Goal: Information Seeking & Learning: Find specific fact

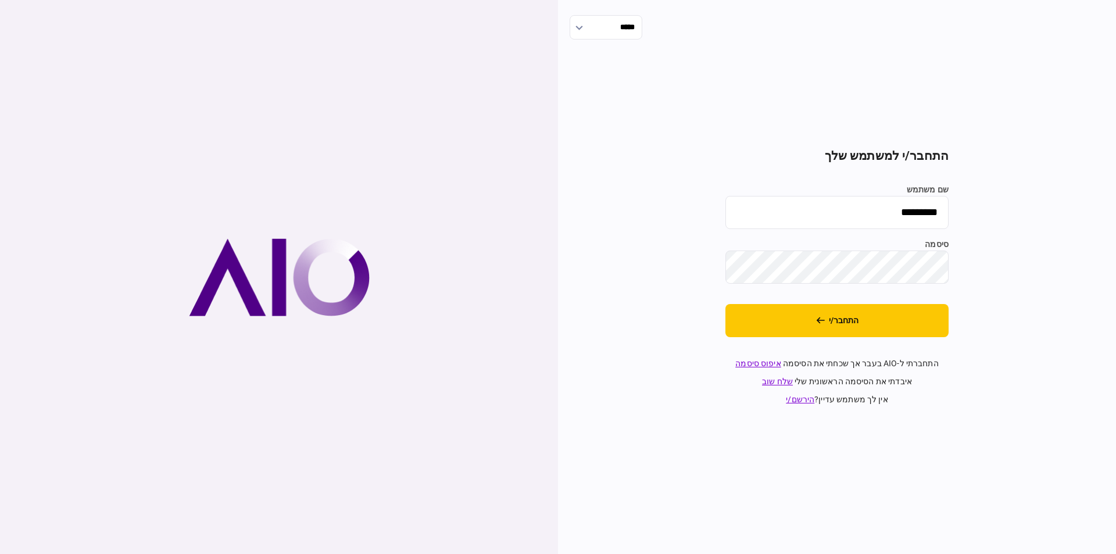
click at [890, 332] on button "התחבר/י" at bounding box center [836, 320] width 223 height 33
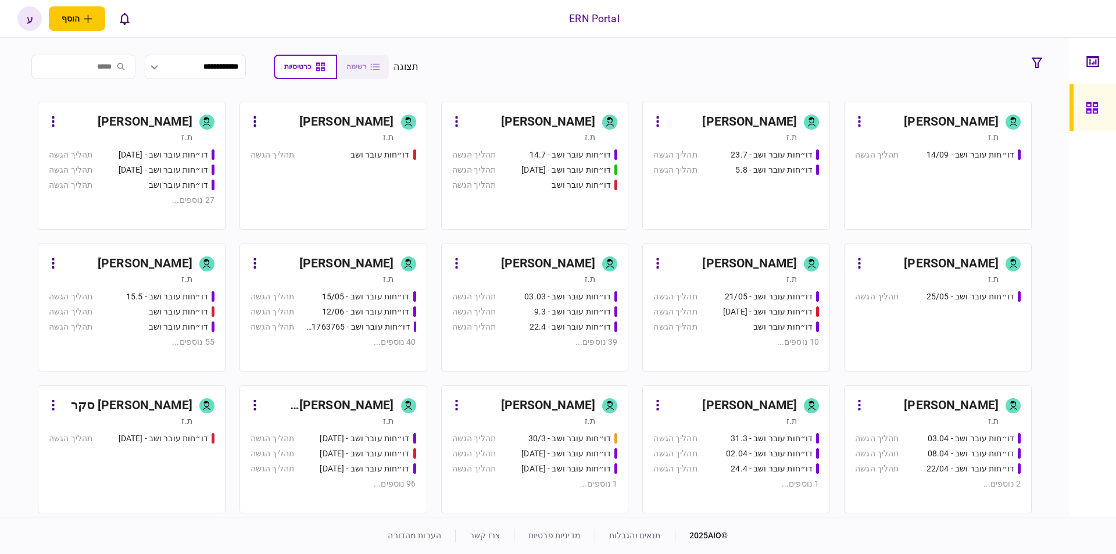
click at [117, 269] on div "[PERSON_NAME]" at bounding box center [127, 264] width 130 height 19
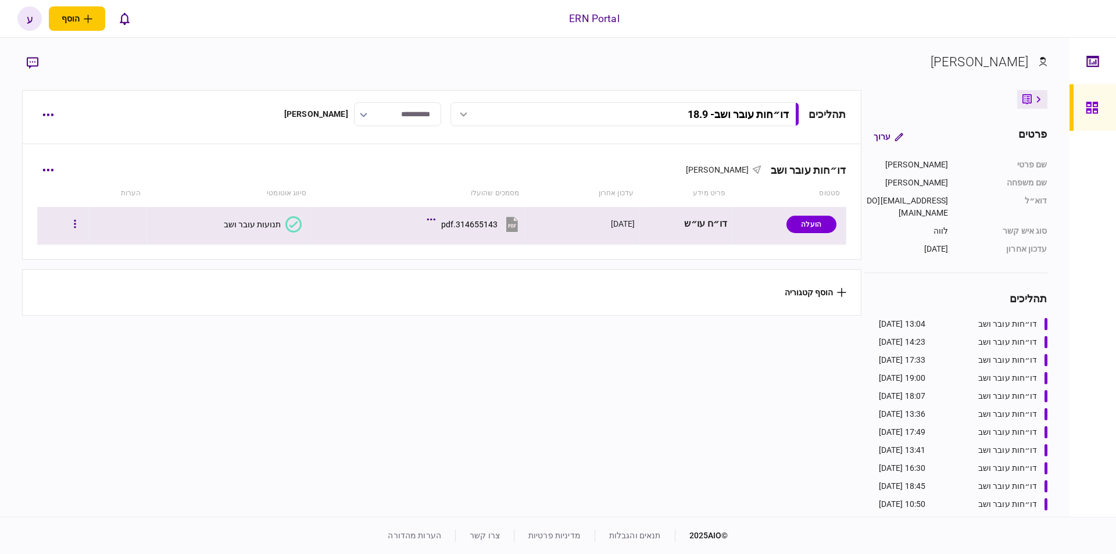
click at [71, 229] on div at bounding box center [63, 224] width 44 height 26
click at [76, 227] on button "button" at bounding box center [75, 224] width 21 height 21
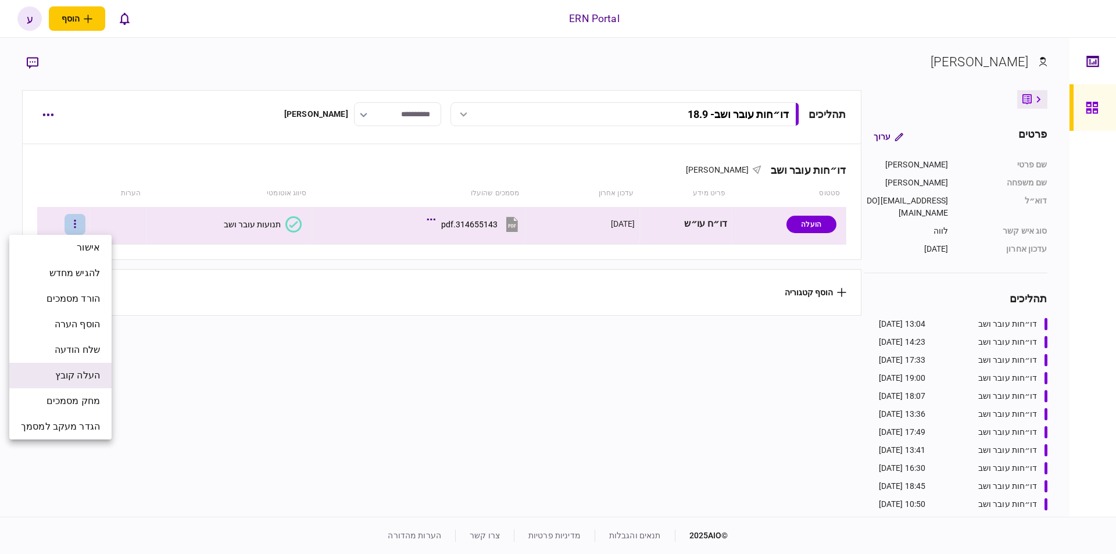
click at [90, 372] on span "העלה קובץ" at bounding box center [77, 375] width 45 height 14
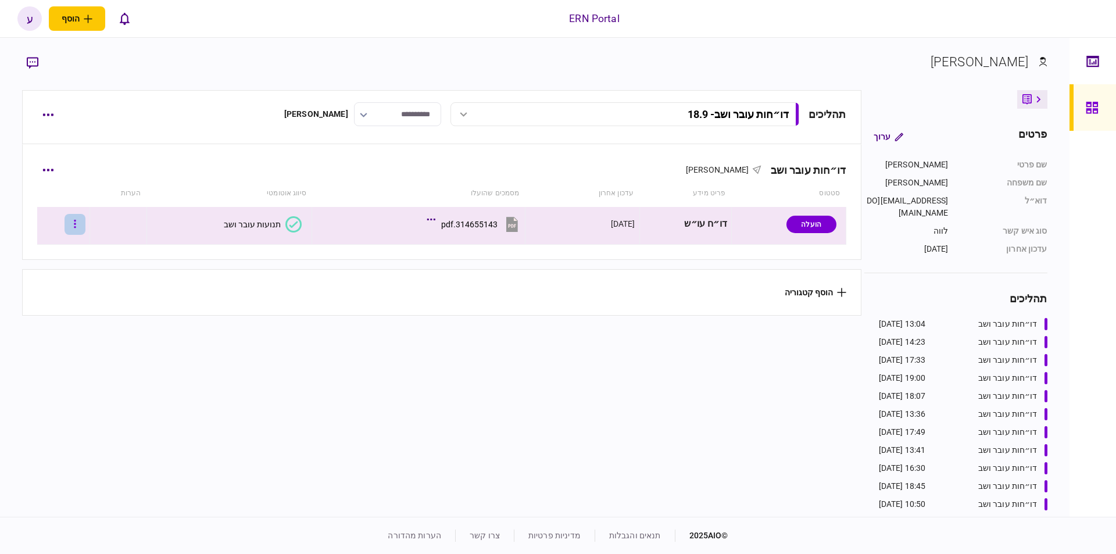
click at [76, 231] on button "button" at bounding box center [75, 224] width 21 height 21
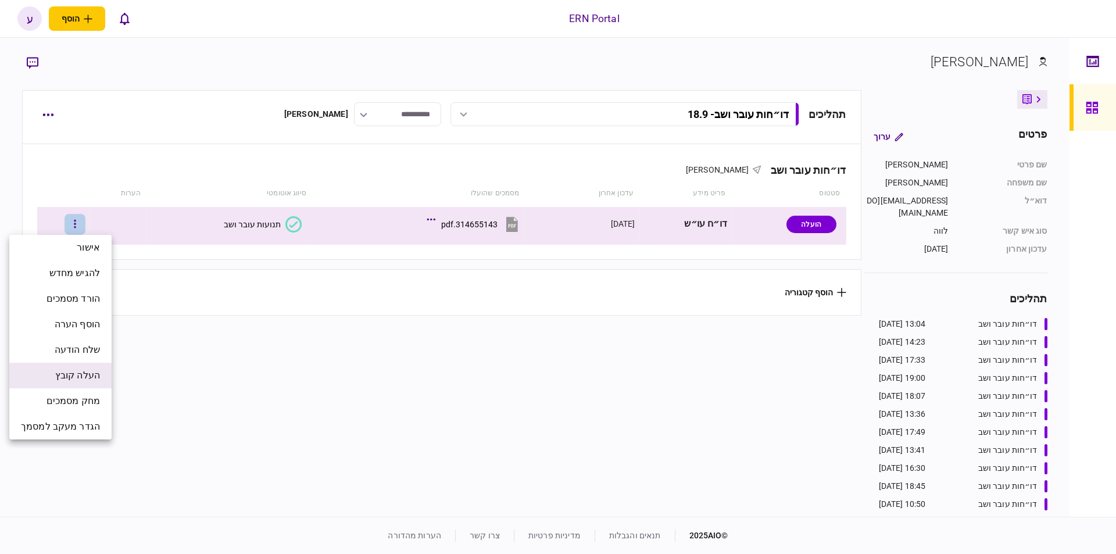
click at [70, 371] on span "העלה קובץ" at bounding box center [77, 375] width 45 height 14
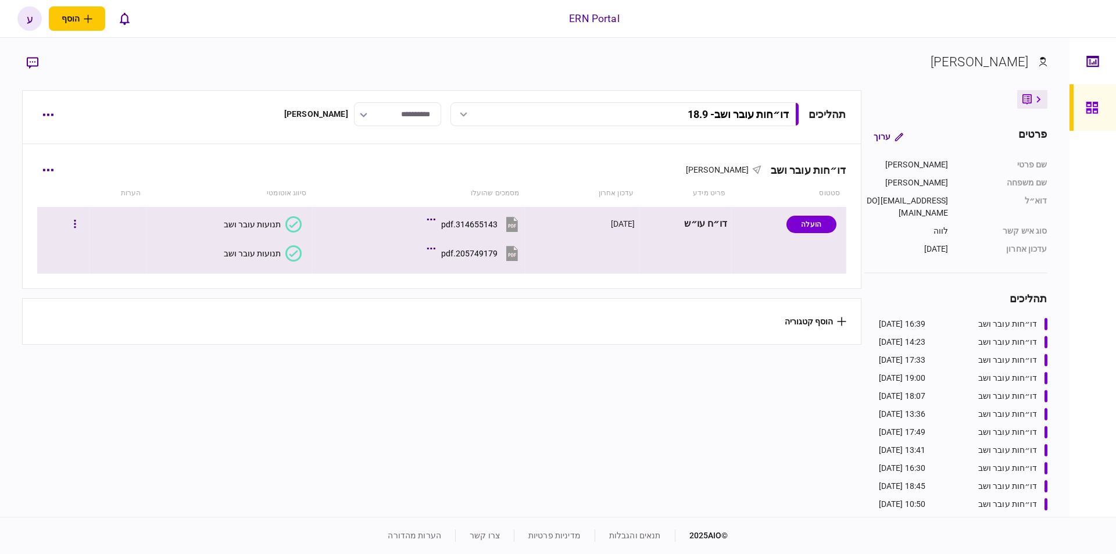
click at [460, 252] on div "205749179.pdf" at bounding box center [469, 253] width 56 height 9
click at [260, 258] on button "תנועות עובר ושב" at bounding box center [263, 253] width 78 height 16
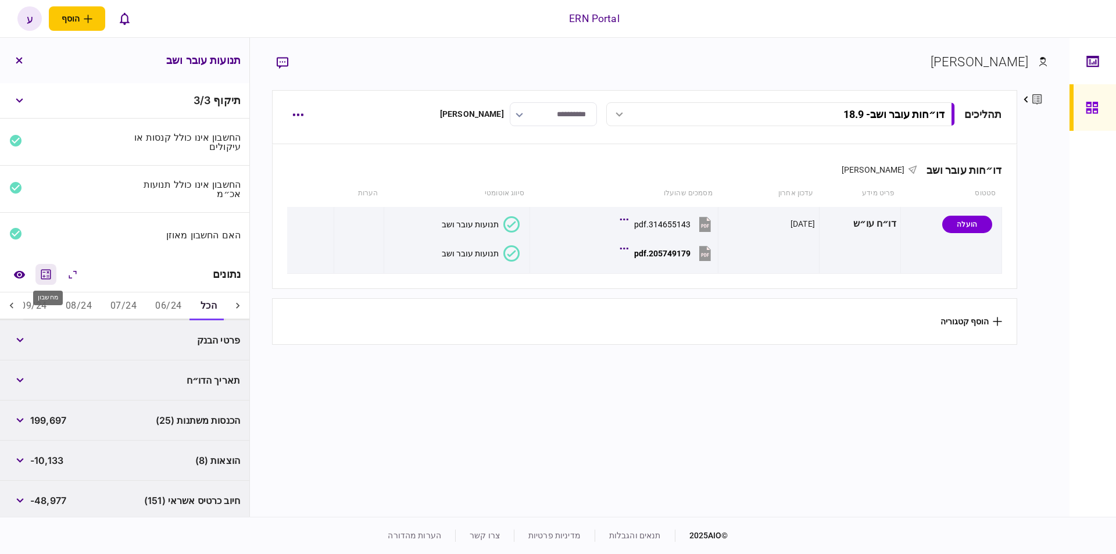
click at [53, 274] on icon "מחשבון" at bounding box center [46, 274] width 14 height 14
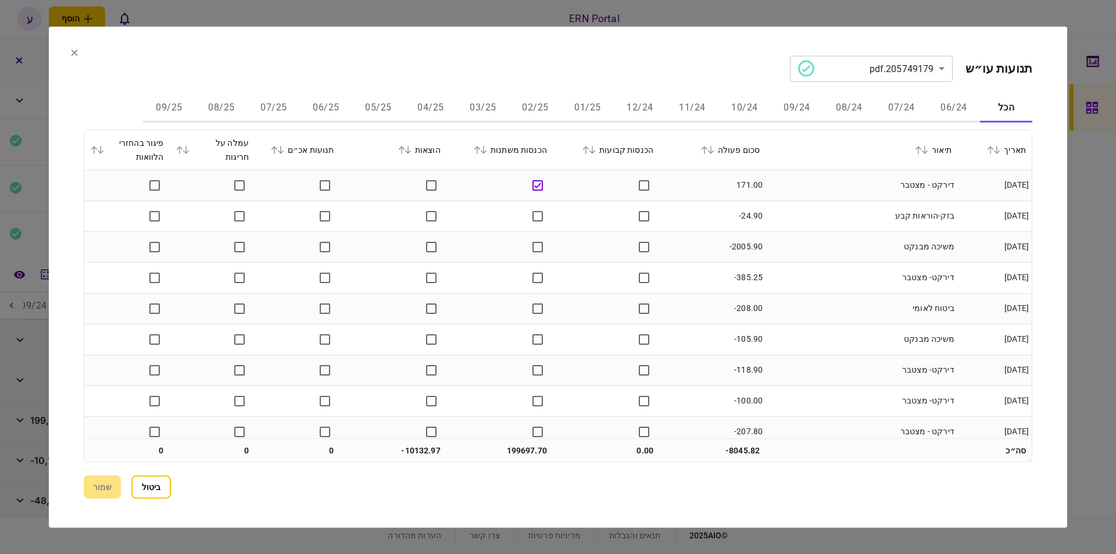
click at [329, 114] on button "06/25" at bounding box center [326, 108] width 52 height 28
click at [714, 149] on icon at bounding box center [710, 149] width 7 height 8
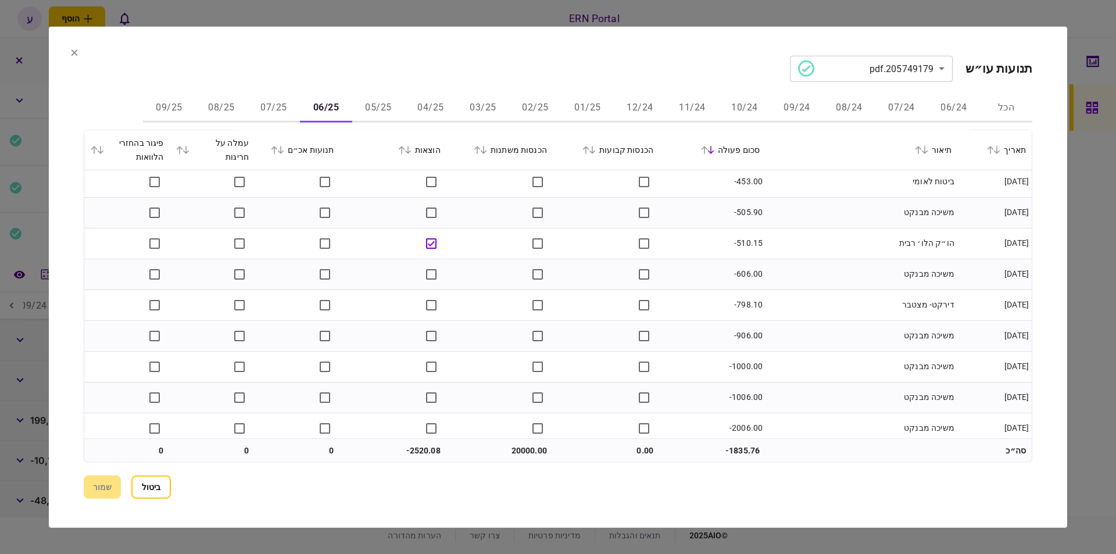
scroll to position [626, 0]
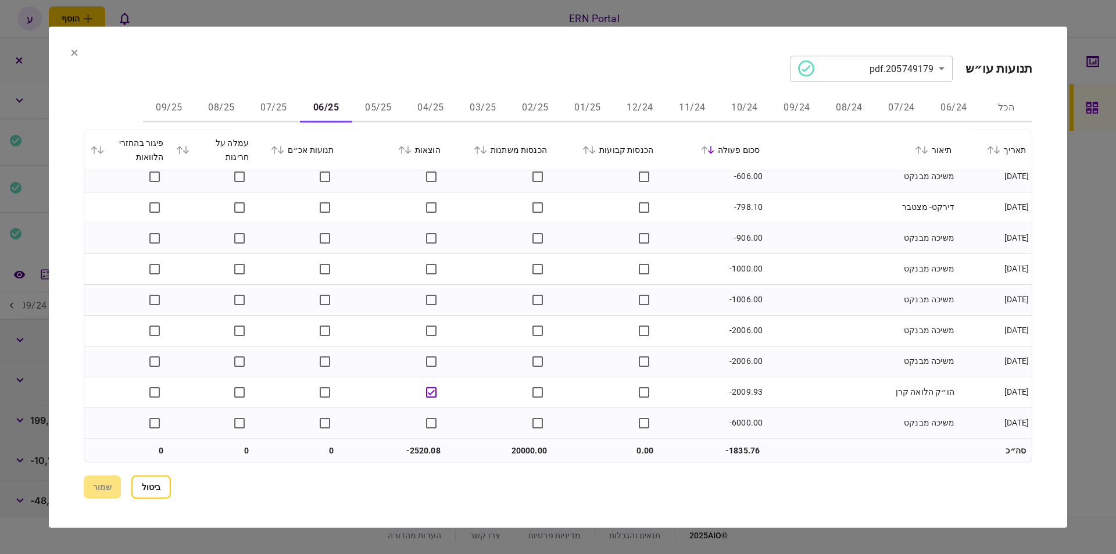
click at [282, 113] on button "07/25" at bounding box center [274, 108] width 52 height 28
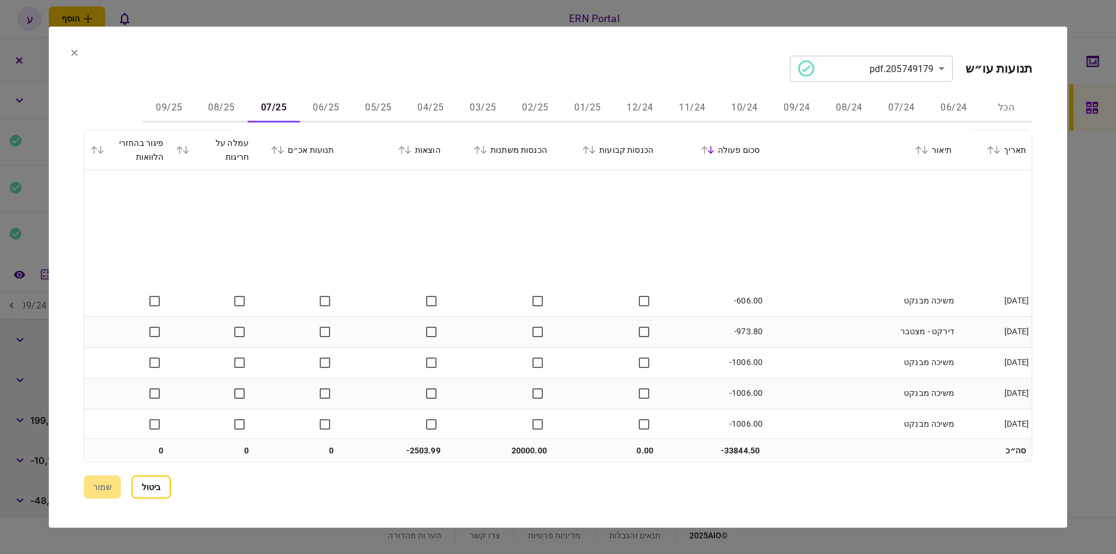
scroll to position [780, 0]
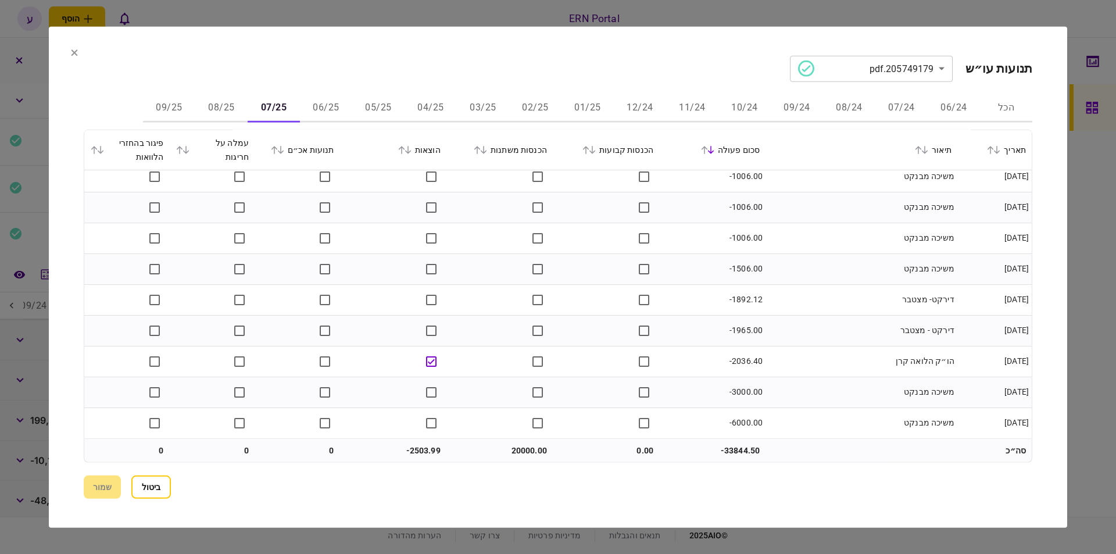
click at [204, 106] on button "08/25" at bounding box center [221, 108] width 52 height 28
click at [185, 109] on button "09/25" at bounding box center [169, 108] width 52 height 28
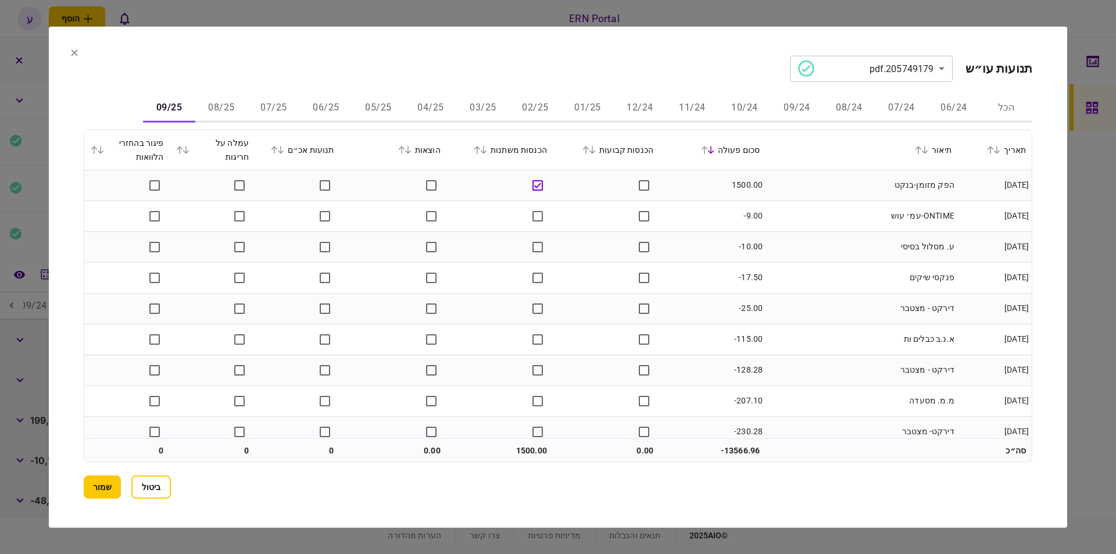
scroll to position [103, 0]
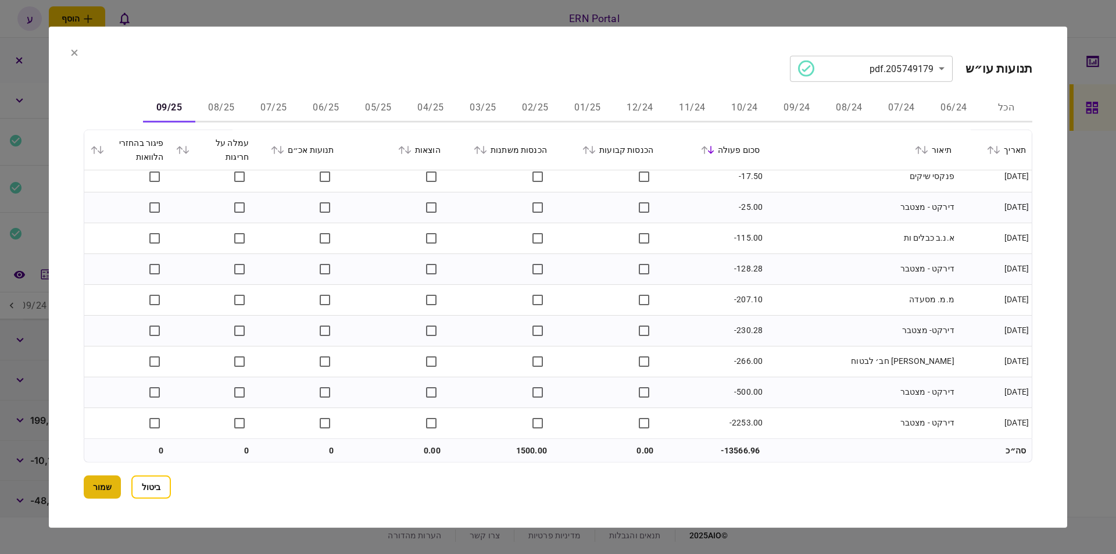
click at [98, 478] on button "שמור" at bounding box center [102, 486] width 37 height 23
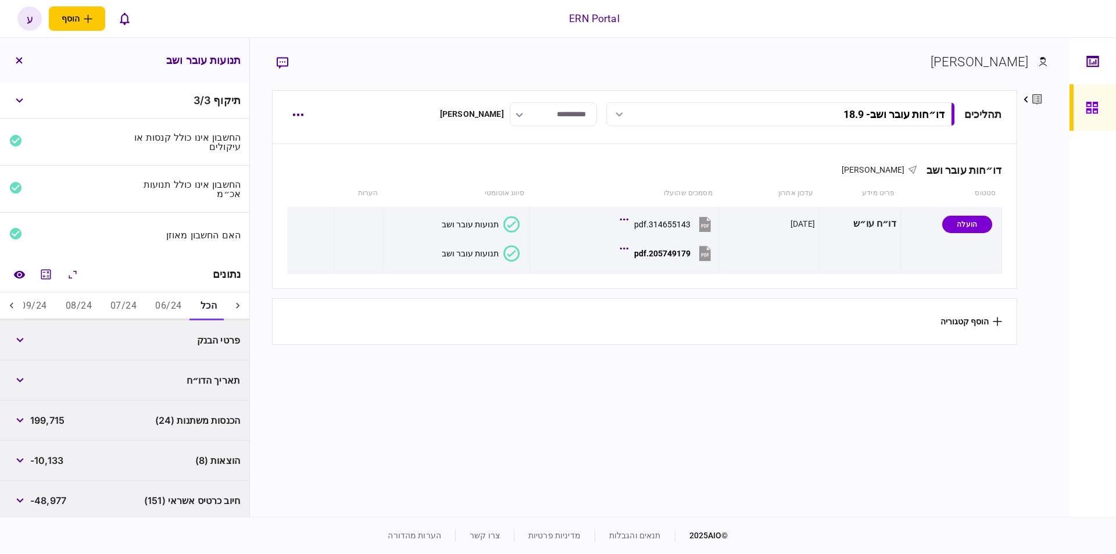
click at [7, 300] on div at bounding box center [11, 306] width 23 height 28
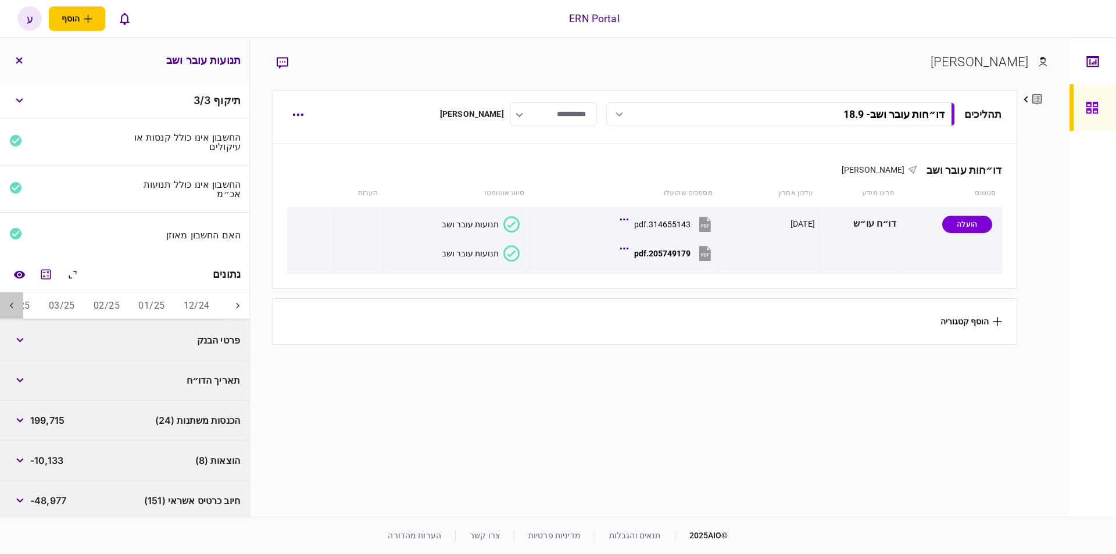
click at [7, 300] on div at bounding box center [11, 306] width 23 height 28
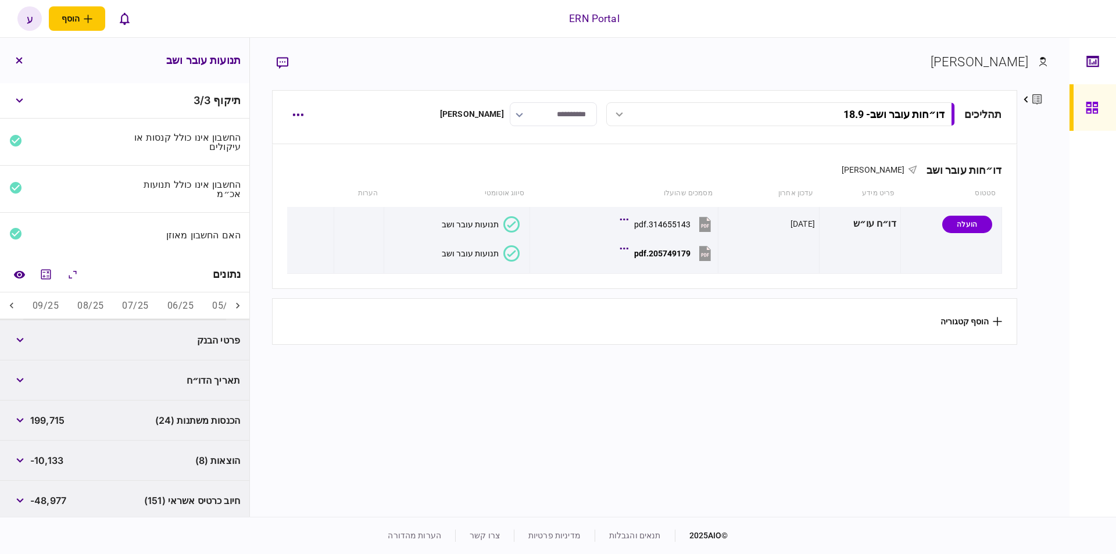
scroll to position [0, -553]
click at [7, 300] on div at bounding box center [11, 306] width 23 height 28
click at [198, 304] on button "06/25" at bounding box center [180, 306] width 45 height 28
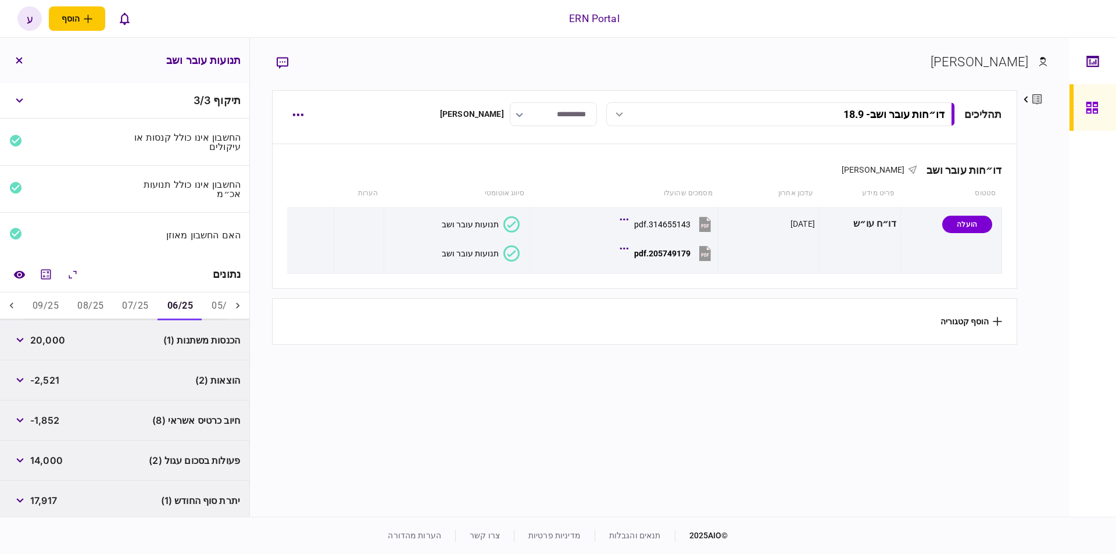
click at [42, 334] on span "20,000" at bounding box center [47, 340] width 35 height 14
copy span "20,000"
click at [38, 374] on span "-2,521" at bounding box center [44, 380] width 29 height 14
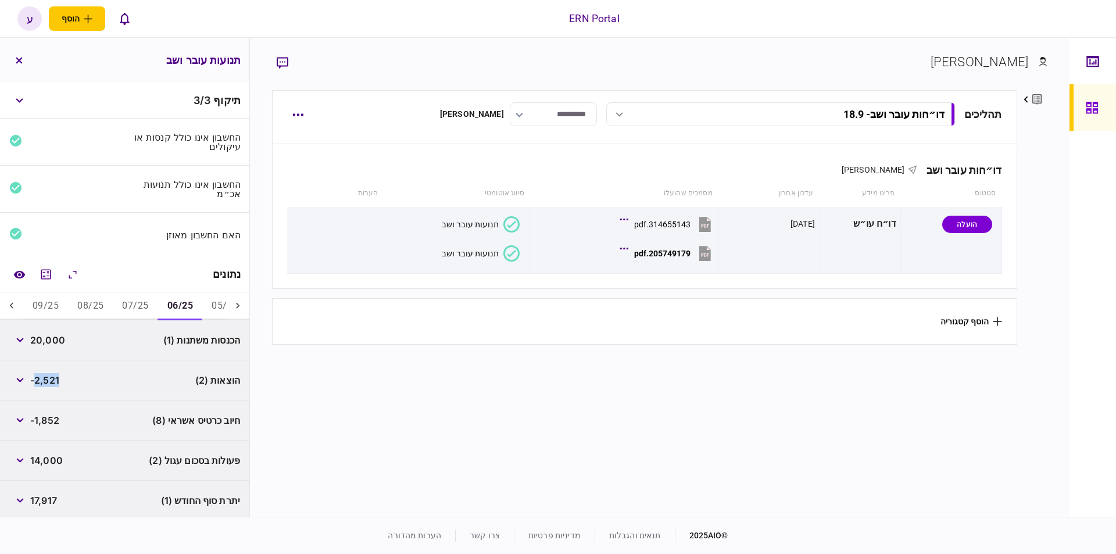
copy span "2,521"
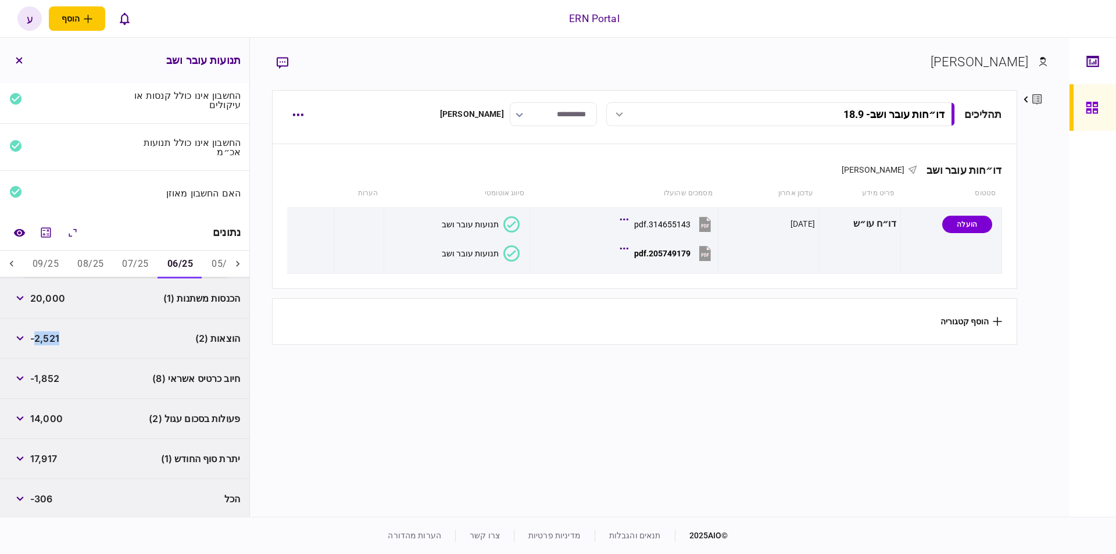
click at [52, 452] on span "17,917" at bounding box center [43, 459] width 27 height 14
copy span "17,917"
click at [131, 256] on button "07/25" at bounding box center [135, 264] width 45 height 28
click at [59, 295] on span "20,000" at bounding box center [47, 298] width 35 height 14
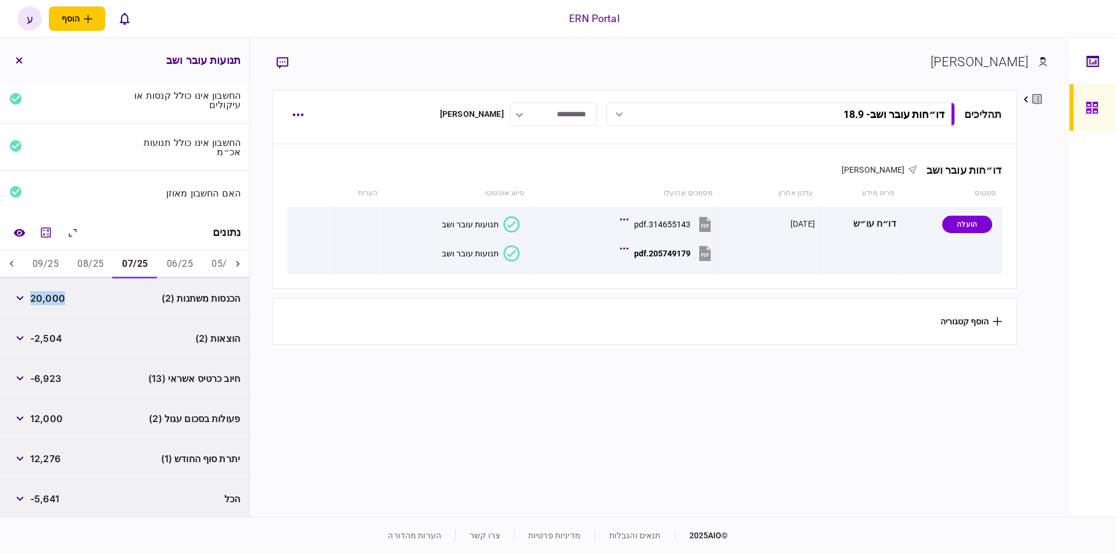
click at [59, 295] on span "20,000" at bounding box center [47, 298] width 35 height 14
copy span "20,000"
click at [56, 332] on span "-2,504" at bounding box center [46, 338] width 32 height 14
copy span "2,504"
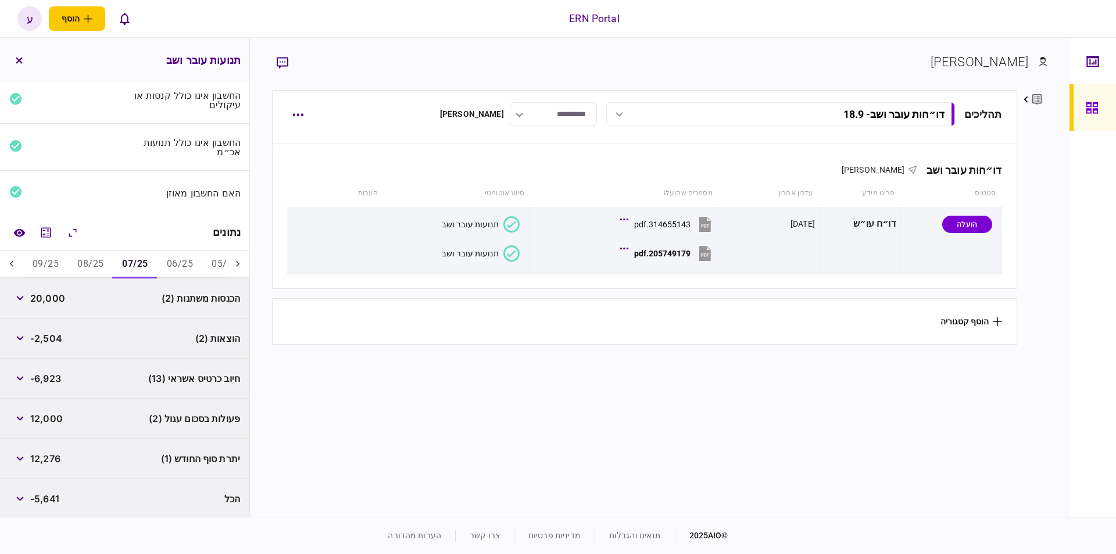
click at [47, 456] on span "12,276" at bounding box center [45, 459] width 30 height 14
copy span "12,276"
click at [76, 261] on button "08/25" at bounding box center [90, 264] width 45 height 28
click at [47, 296] on span "12,000" at bounding box center [46, 298] width 33 height 14
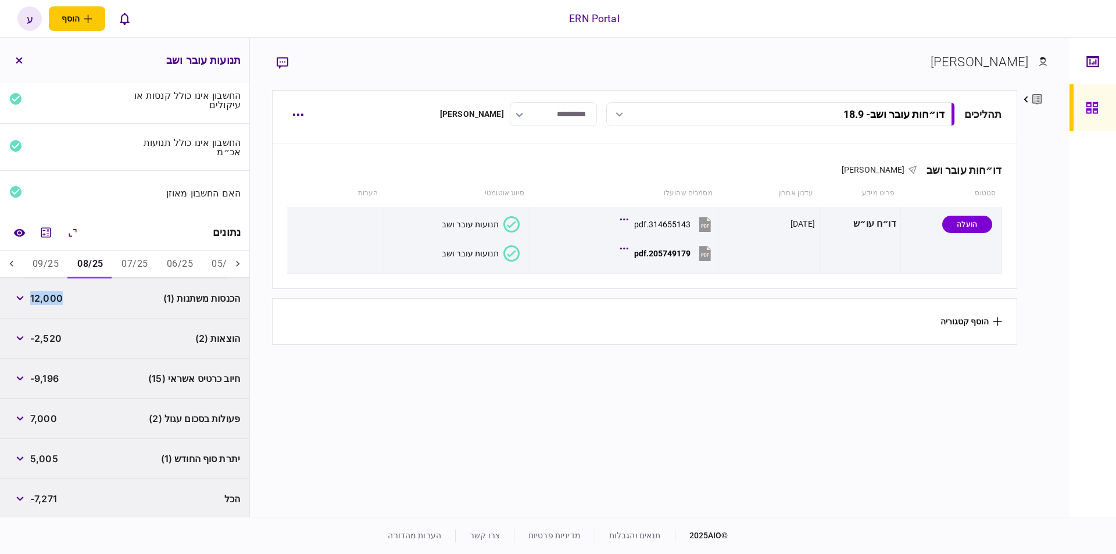
click at [47, 296] on span "12,000" at bounding box center [46, 298] width 33 height 14
copy span "12,000"
click at [46, 335] on span "-2,520" at bounding box center [45, 338] width 31 height 14
copy span "2,520"
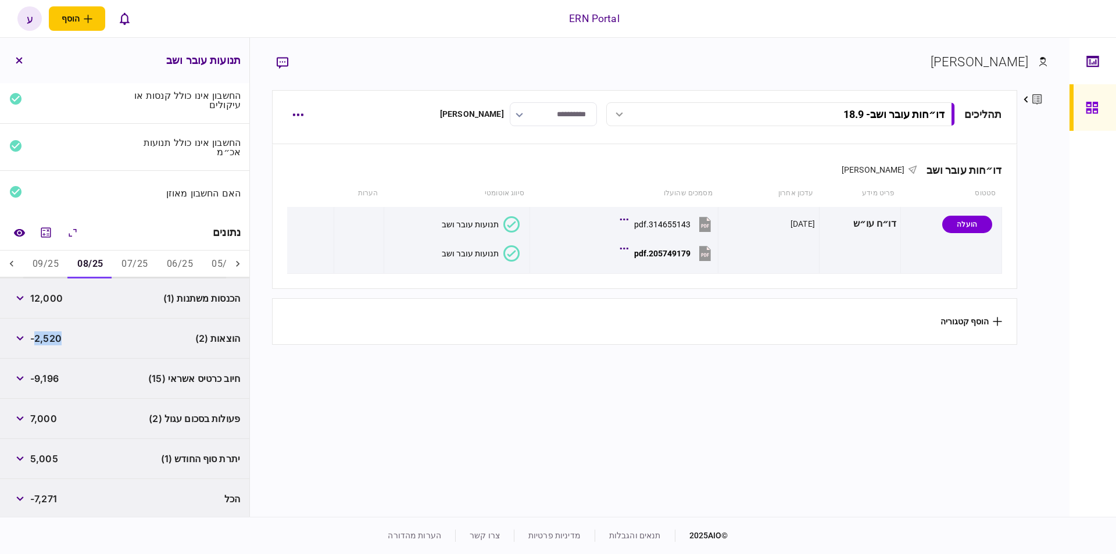
click at [46, 459] on span "5,005" at bounding box center [44, 459] width 28 height 14
copy span "5,005"
click at [37, 259] on button "09/25" at bounding box center [45, 264] width 45 height 28
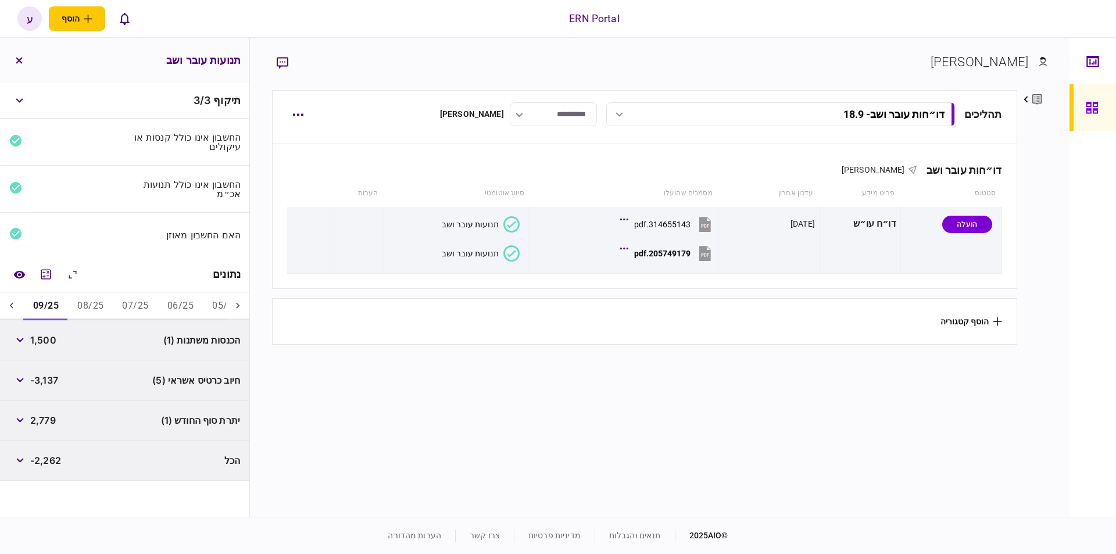
scroll to position [0, 0]
click at [46, 330] on div "1,500" at bounding box center [32, 339] width 47 height 21
click at [46, 336] on span "1,500" at bounding box center [43, 340] width 26 height 14
copy span "1,500"
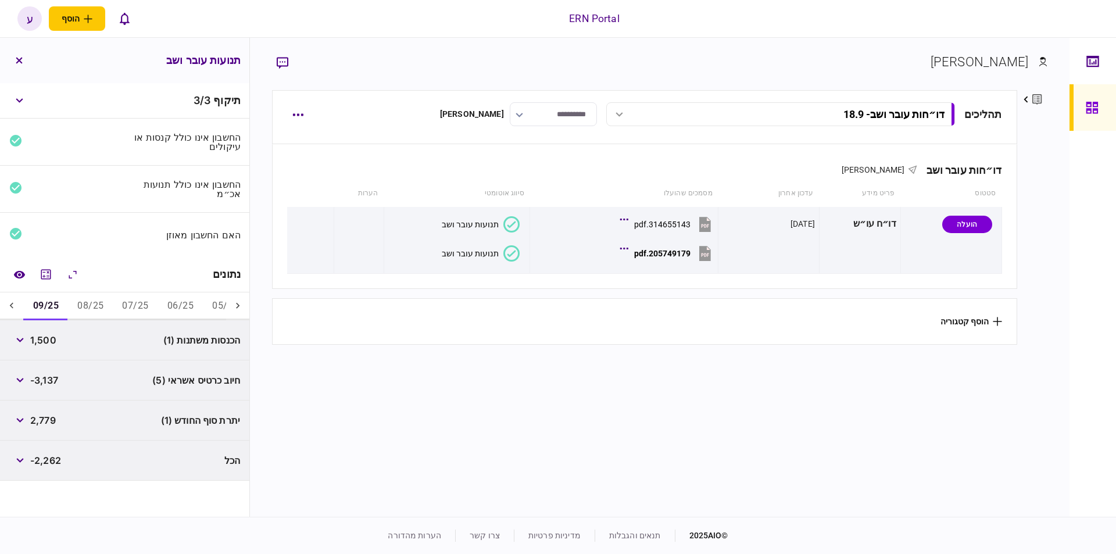
click at [51, 410] on div "2,779" at bounding box center [32, 420] width 46 height 21
click at [51, 414] on span "2,779" at bounding box center [43, 420] width 26 height 14
click at [12, 60] on button "button" at bounding box center [19, 60] width 21 height 21
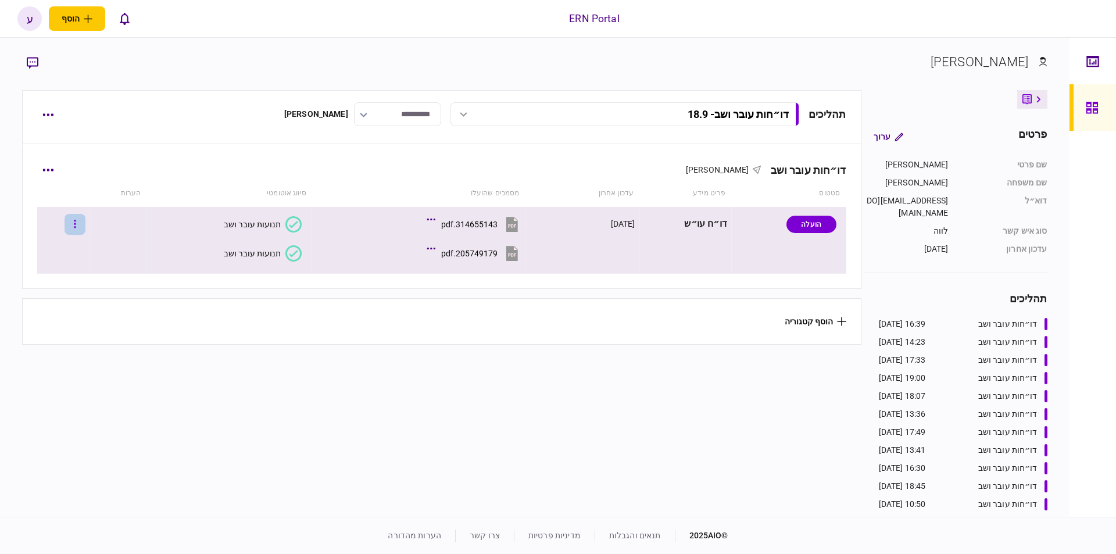
click at [76, 224] on icon "button" at bounding box center [75, 224] width 2 height 8
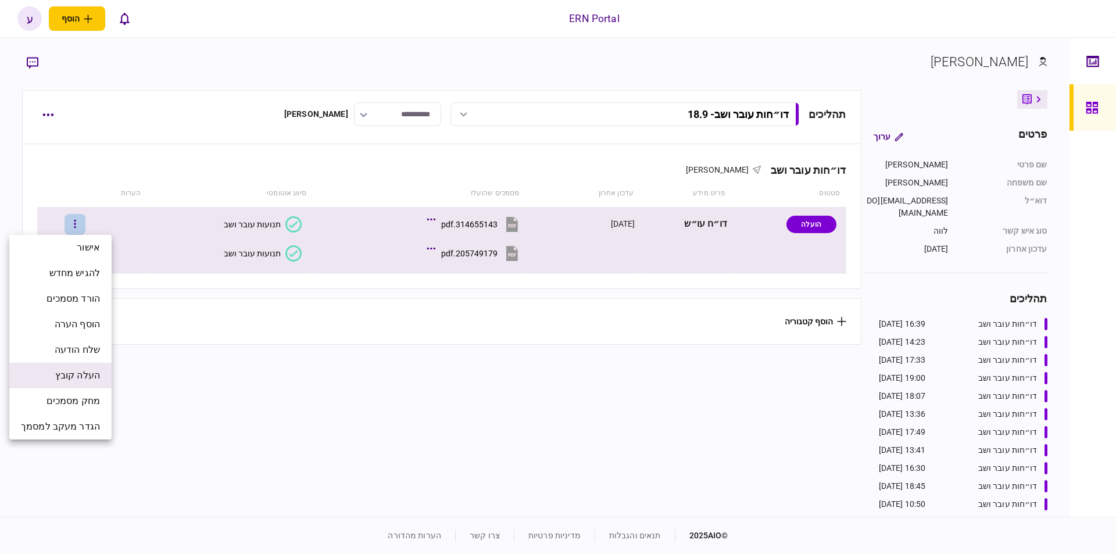
click at [89, 370] on span "העלה קובץ" at bounding box center [77, 375] width 45 height 14
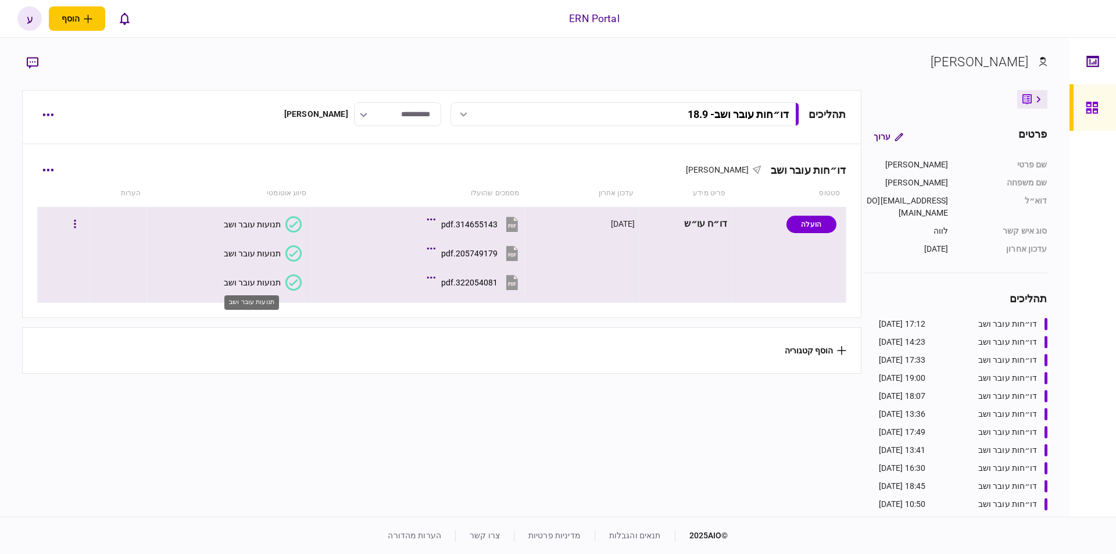
click at [242, 285] on div "תנועות עובר ושב" at bounding box center [252, 282] width 57 height 9
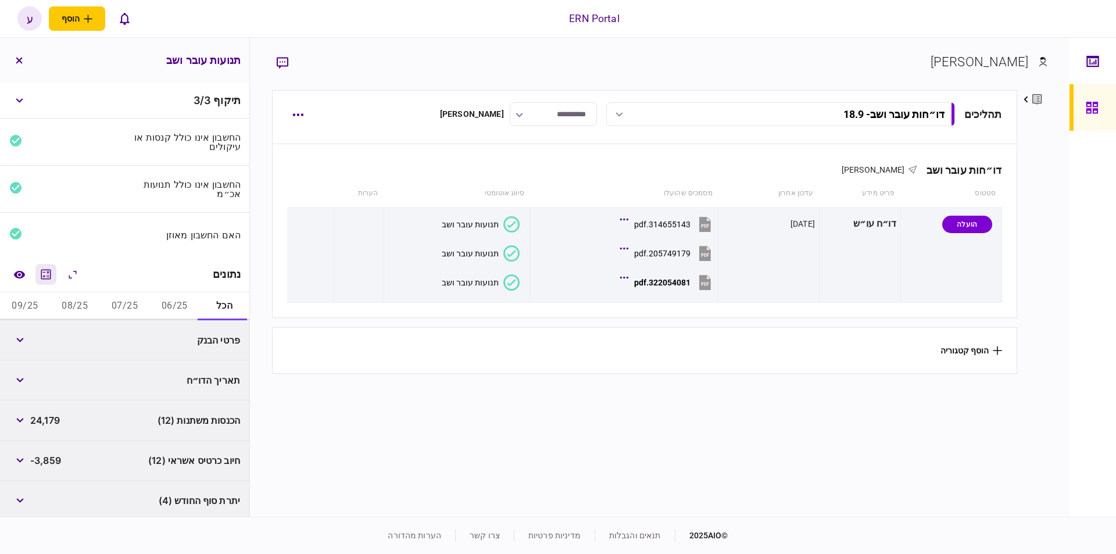
click at [48, 270] on icon "מחשבון" at bounding box center [46, 274] width 10 height 10
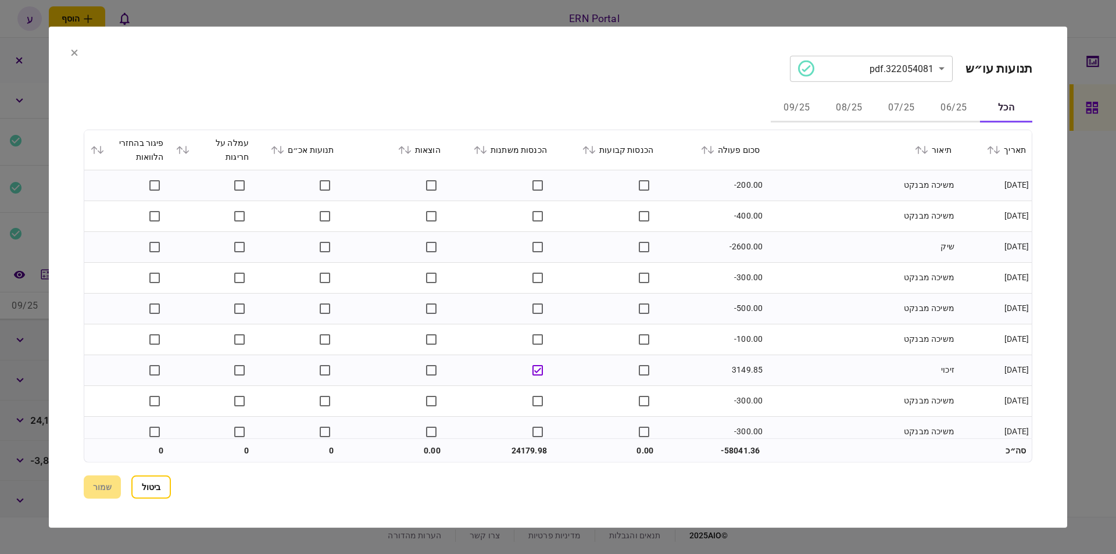
click at [897, 103] on button "07/25" at bounding box center [901, 108] width 52 height 28
click at [959, 105] on button "06/25" at bounding box center [953, 108] width 52 height 28
click at [714, 150] on icon at bounding box center [710, 149] width 7 height 8
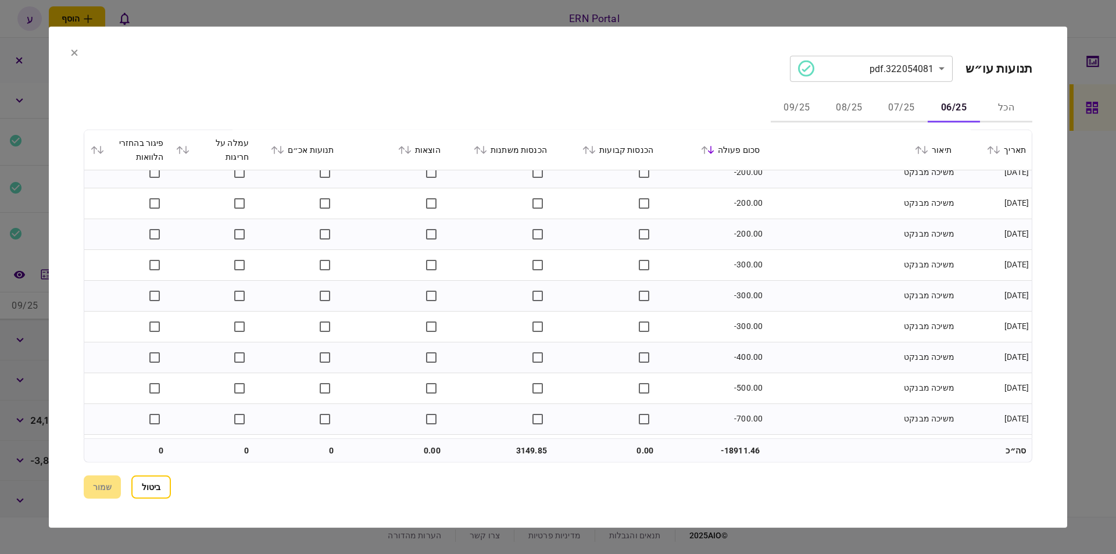
scroll to position [226, 0]
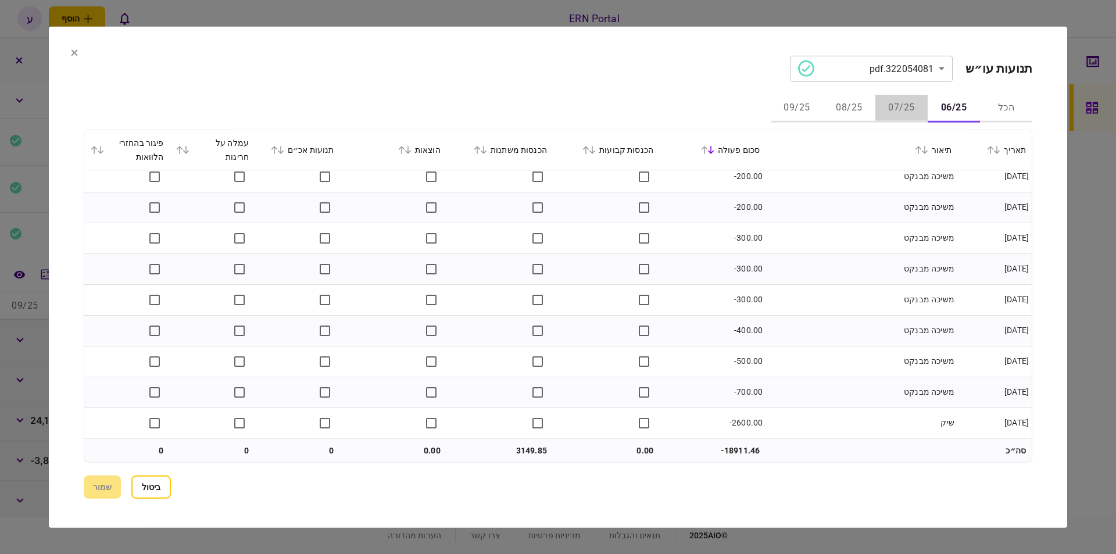
click at [890, 110] on button "07/25" at bounding box center [901, 108] width 52 height 28
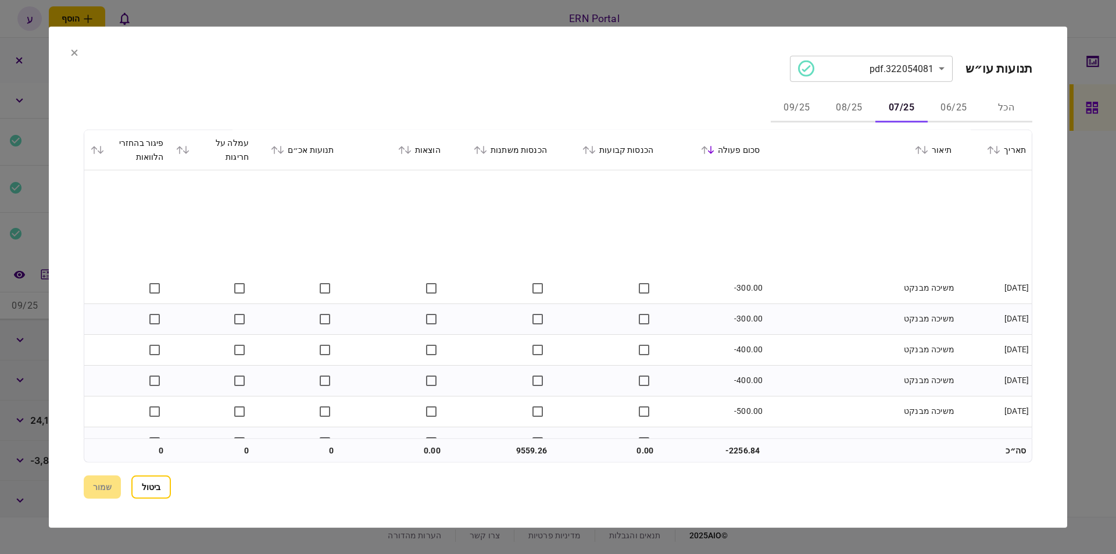
scroll to position [904, 0]
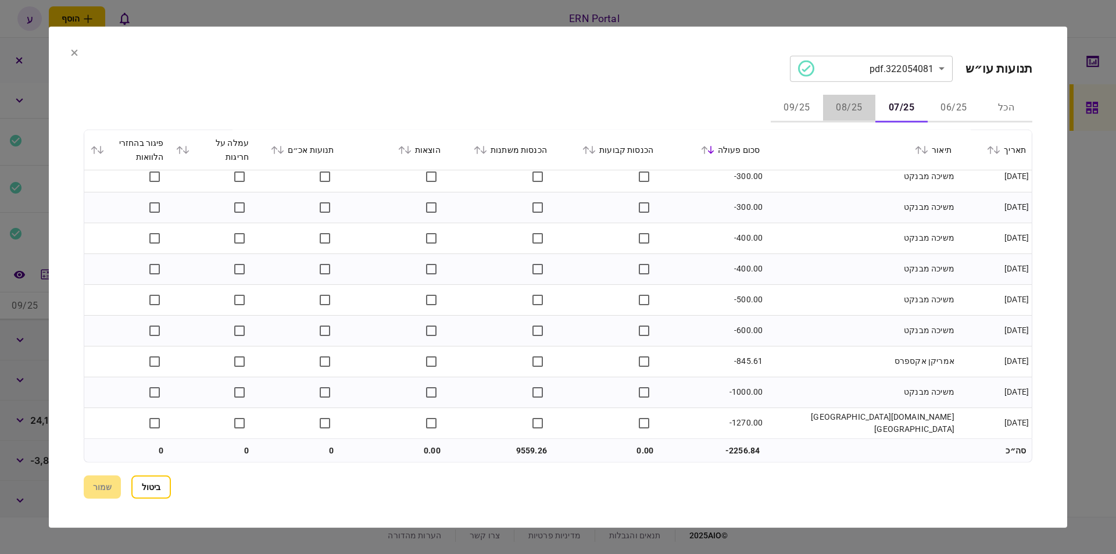
click at [843, 108] on button "08/25" at bounding box center [849, 108] width 52 height 28
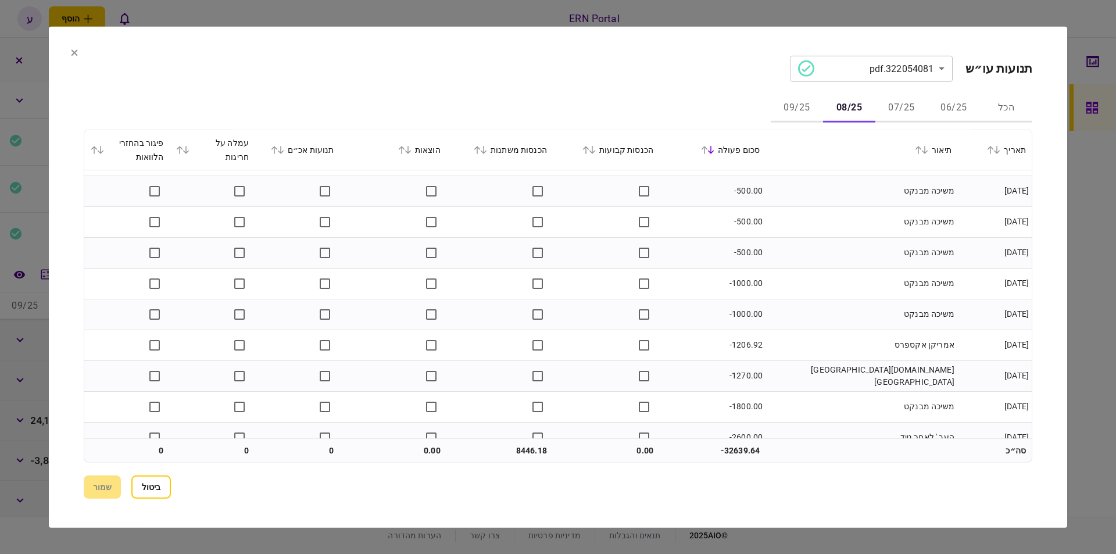
scroll to position [872, 0]
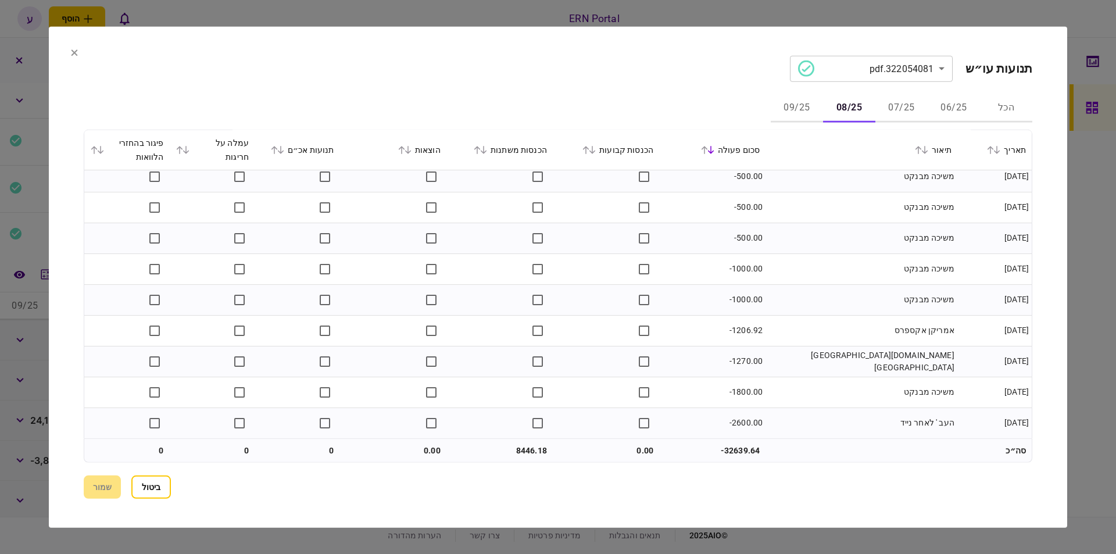
click at [803, 108] on button "09/25" at bounding box center [797, 108] width 52 height 28
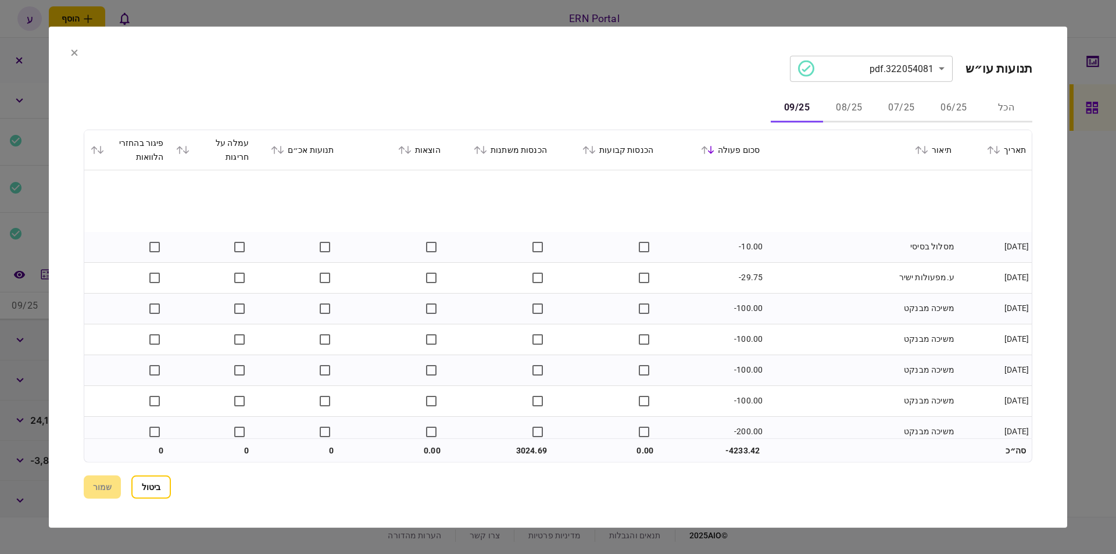
scroll to position [103, 0]
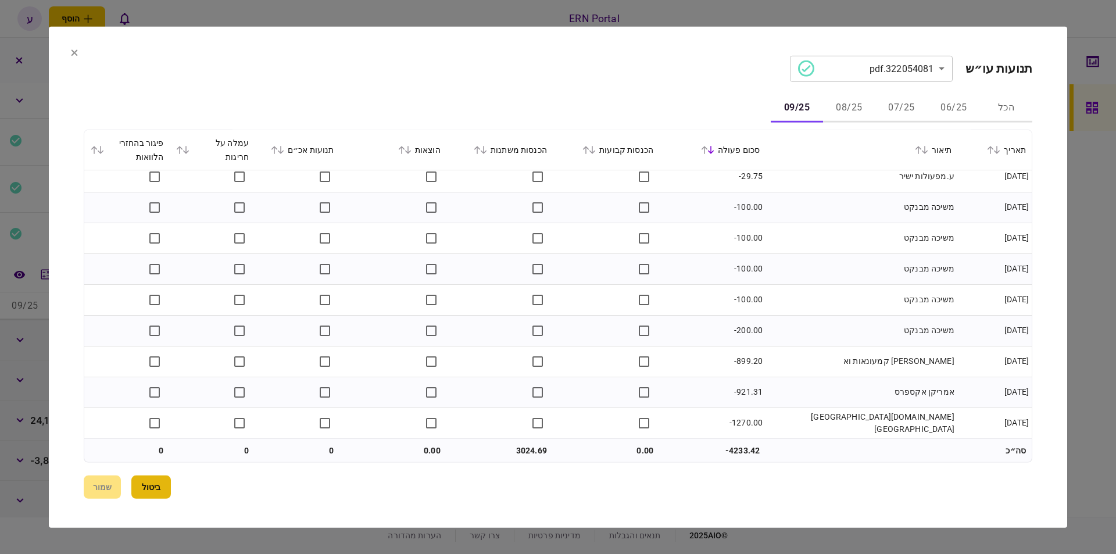
click at [140, 487] on button "ביטול" at bounding box center [151, 486] width 40 height 23
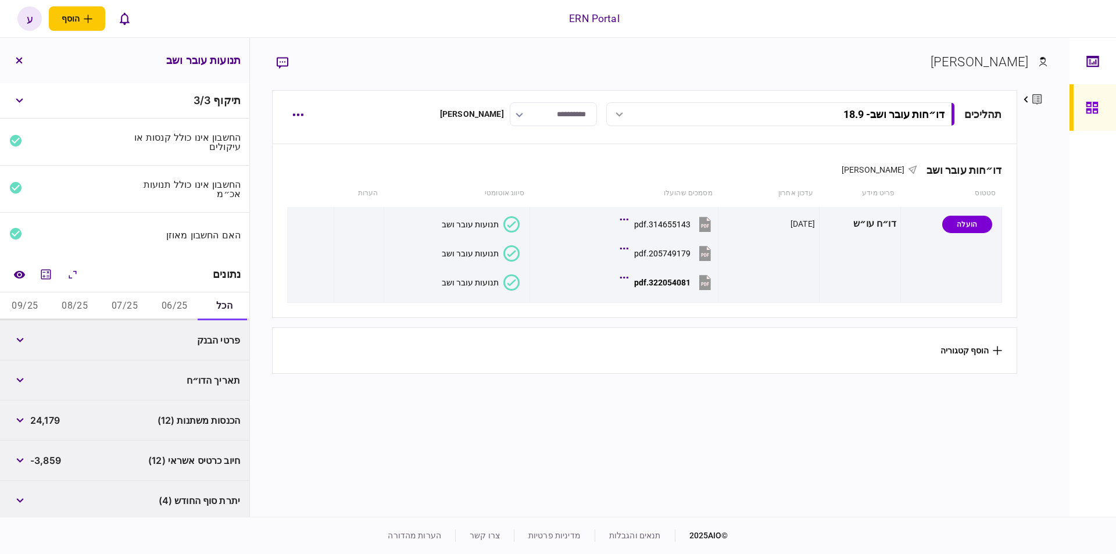
click at [171, 303] on button "06/25" at bounding box center [174, 306] width 50 height 28
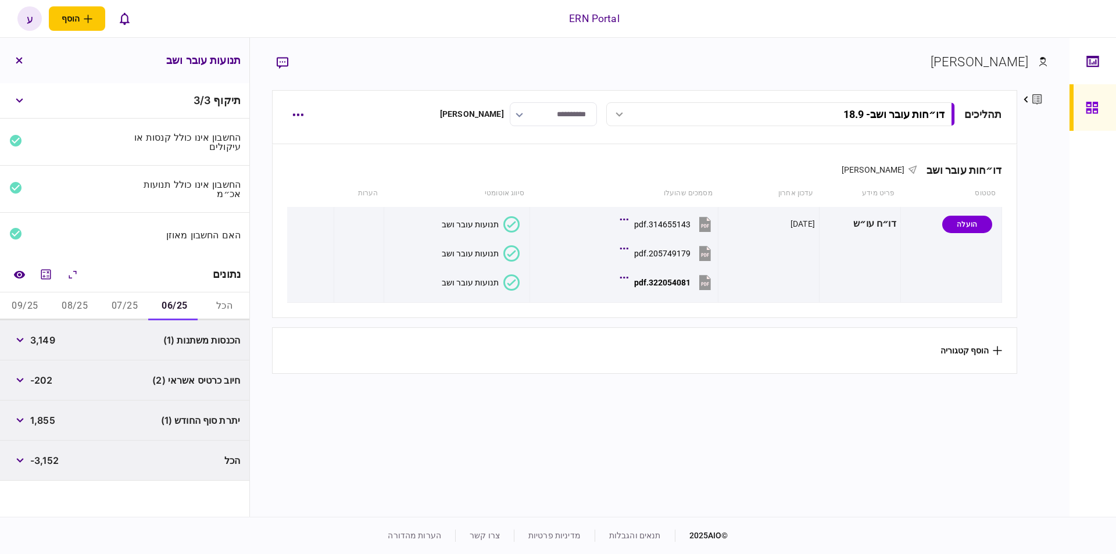
click at [34, 335] on span "3,149" at bounding box center [42, 340] width 25 height 14
click at [36, 336] on span "3,149" at bounding box center [42, 340] width 25 height 14
copy span "3,149"
click at [42, 413] on span "1,855" at bounding box center [42, 420] width 25 height 14
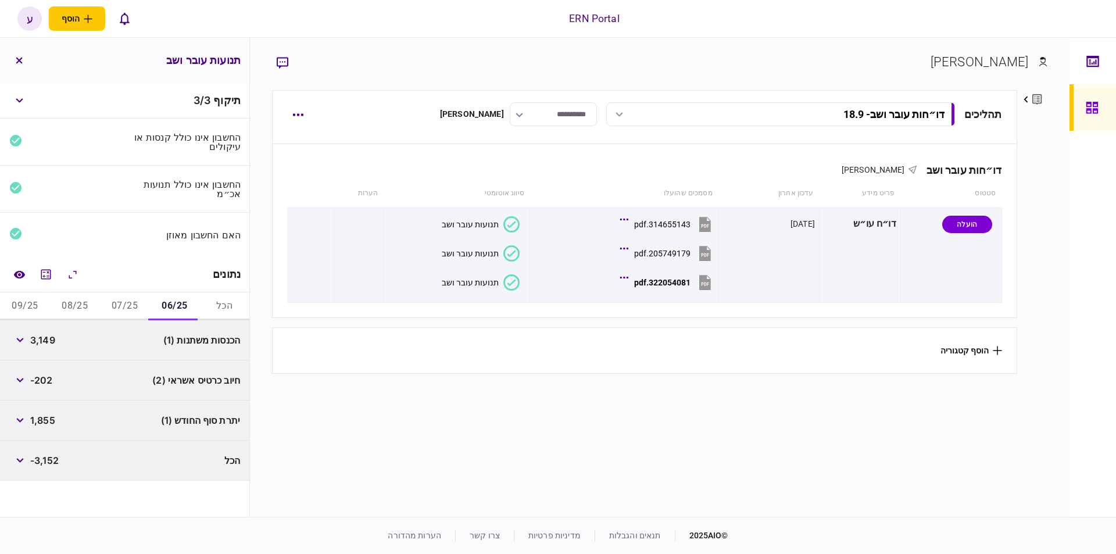
click at [42, 413] on span "1,855" at bounding box center [42, 420] width 25 height 14
copy span "1,855"
click at [121, 295] on button "07/25" at bounding box center [125, 306] width 50 height 28
click at [43, 329] on div "9,559" at bounding box center [33, 339] width 48 height 21
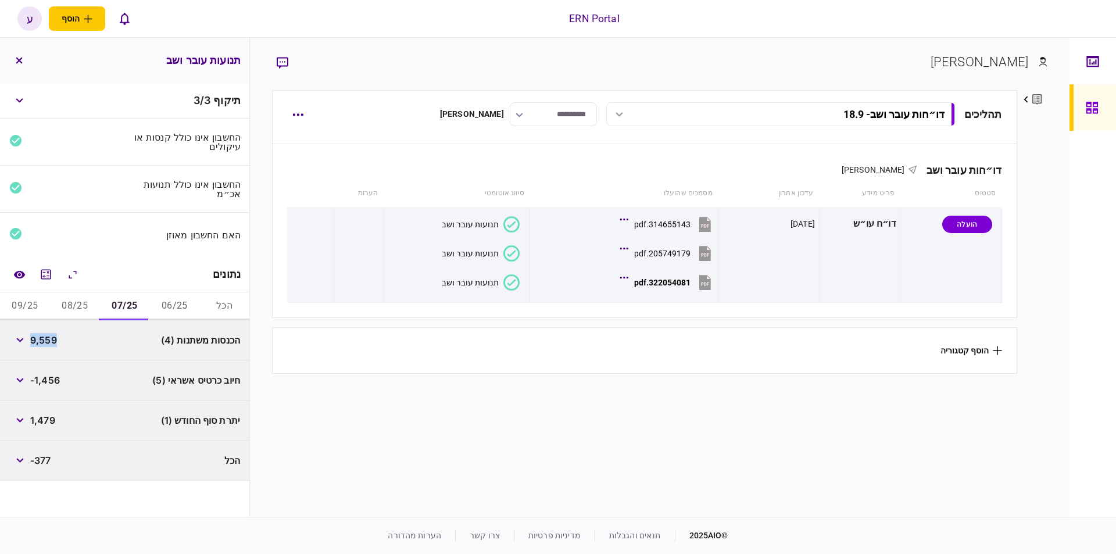
click at [46, 336] on span "9,559" at bounding box center [43, 340] width 27 height 14
click at [53, 413] on span "1,479" at bounding box center [42, 420] width 25 height 14
copy span "1,479"
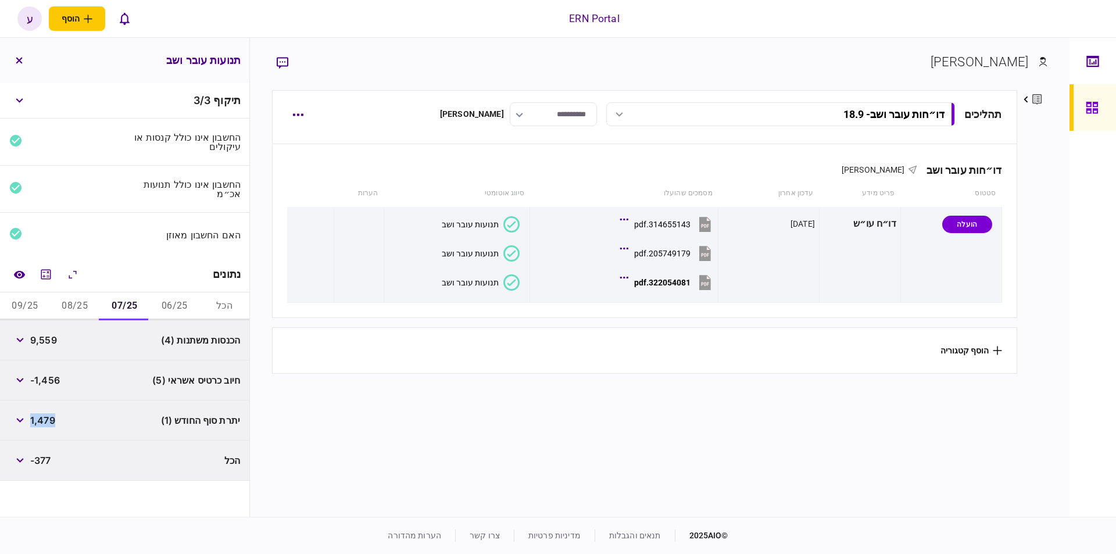
click at [68, 293] on button "08/25" at bounding box center [75, 306] width 50 height 28
click at [49, 341] on span "8,446" at bounding box center [44, 340] width 28 height 14
copy span "8,446"
click at [43, 410] on div "-3,961" at bounding box center [34, 420] width 50 height 21
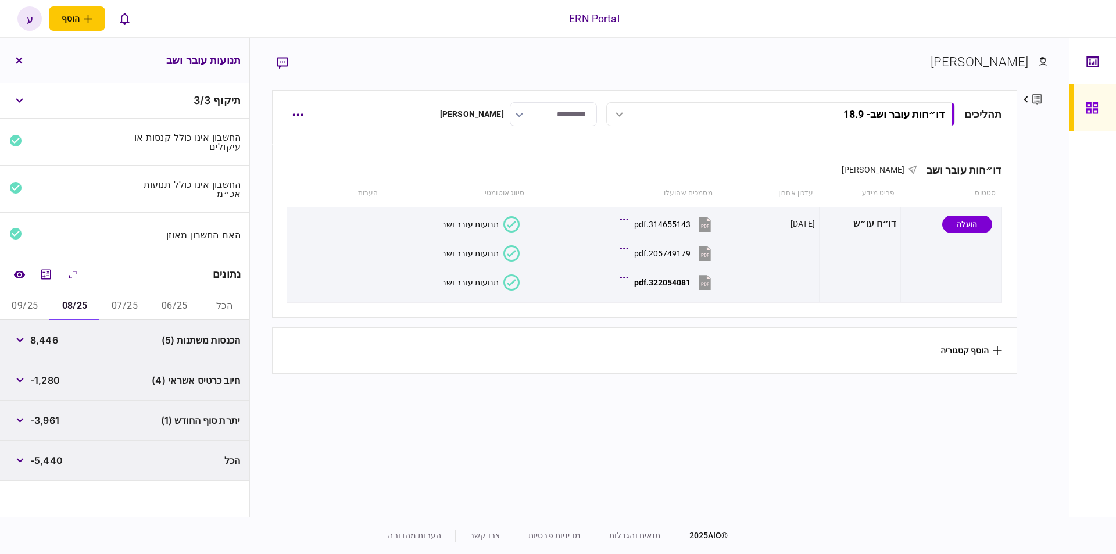
click at [45, 413] on span "-3,961" at bounding box center [44, 420] width 29 height 14
click at [48, 418] on span "-3,961" at bounding box center [44, 420] width 29 height 14
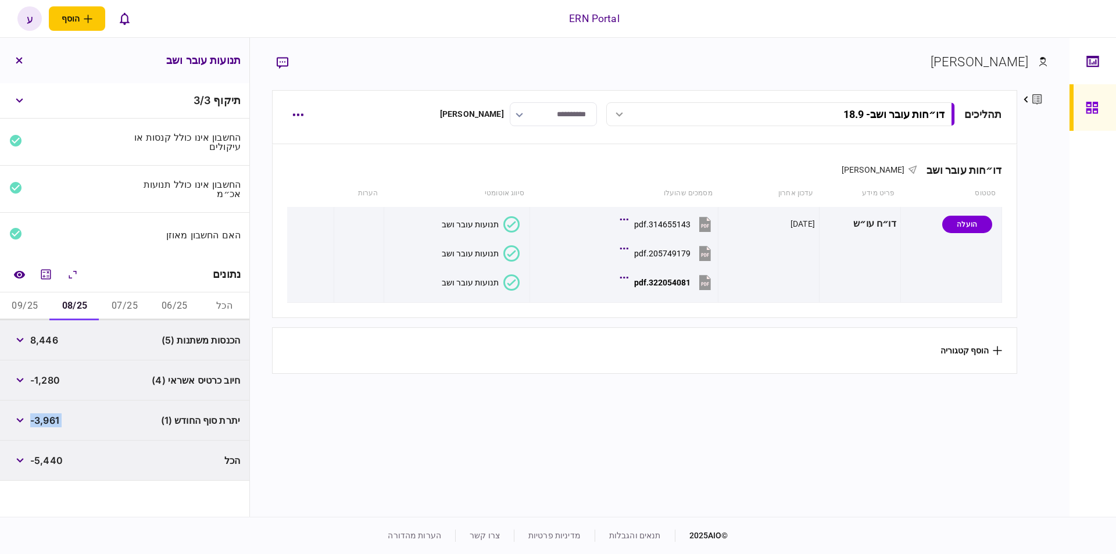
click at [35, 310] on button "09/25" at bounding box center [25, 306] width 50 height 28
click at [38, 336] on span "3,024" at bounding box center [44, 340] width 28 height 14
copy span "3,024"
click at [60, 378] on span "-4,667" at bounding box center [45, 380] width 30 height 14
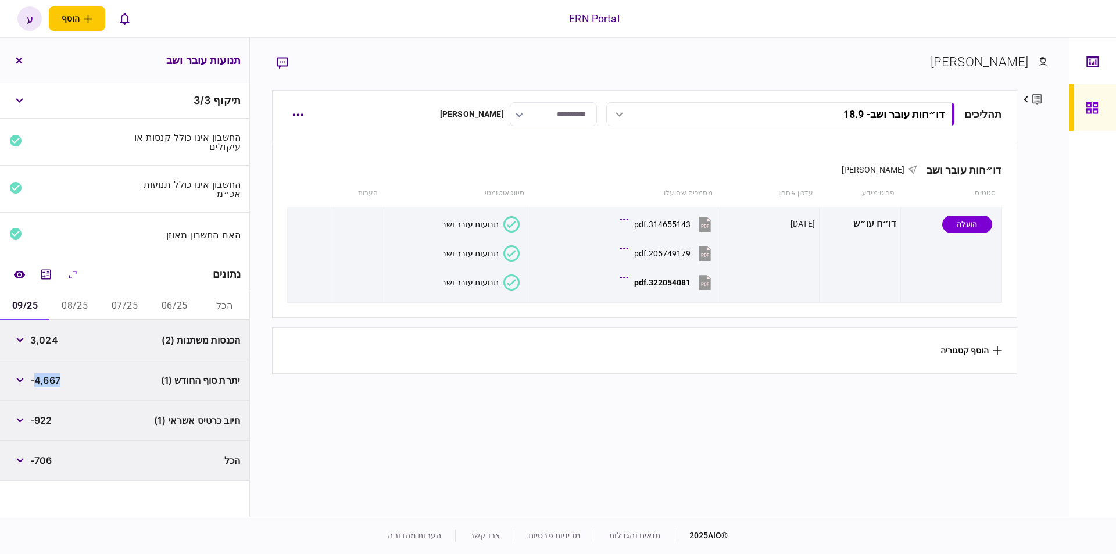
click at [60, 378] on span "-4,667" at bounding box center [45, 380] width 30 height 14
copy div "-4,667"
click at [306, 180] on button "button" at bounding box center [297, 169] width 21 height 21
click at [313, 226] on div at bounding box center [558, 277] width 1116 height 554
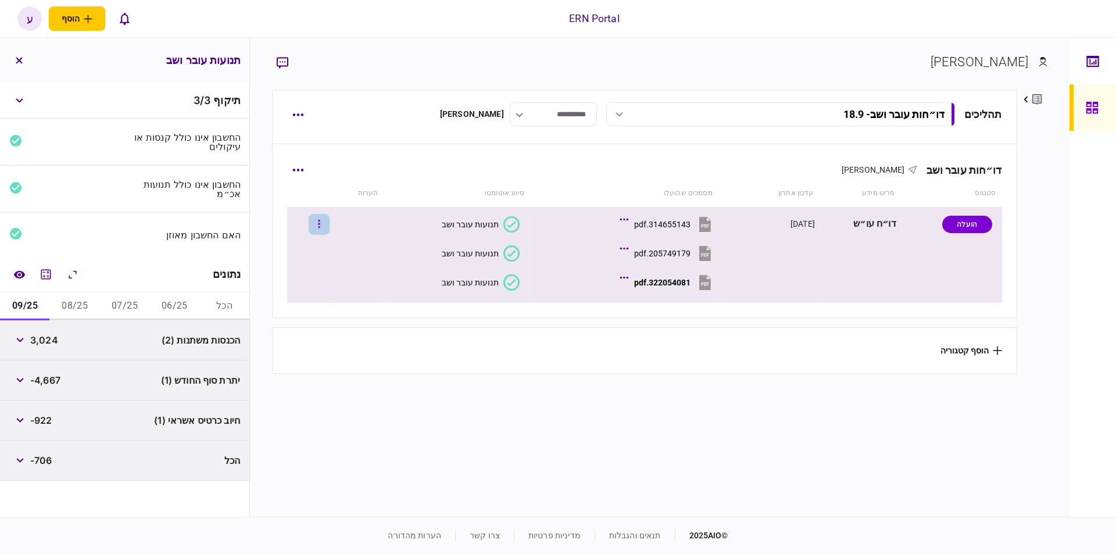
click at [320, 224] on button "button" at bounding box center [319, 224] width 21 height 21
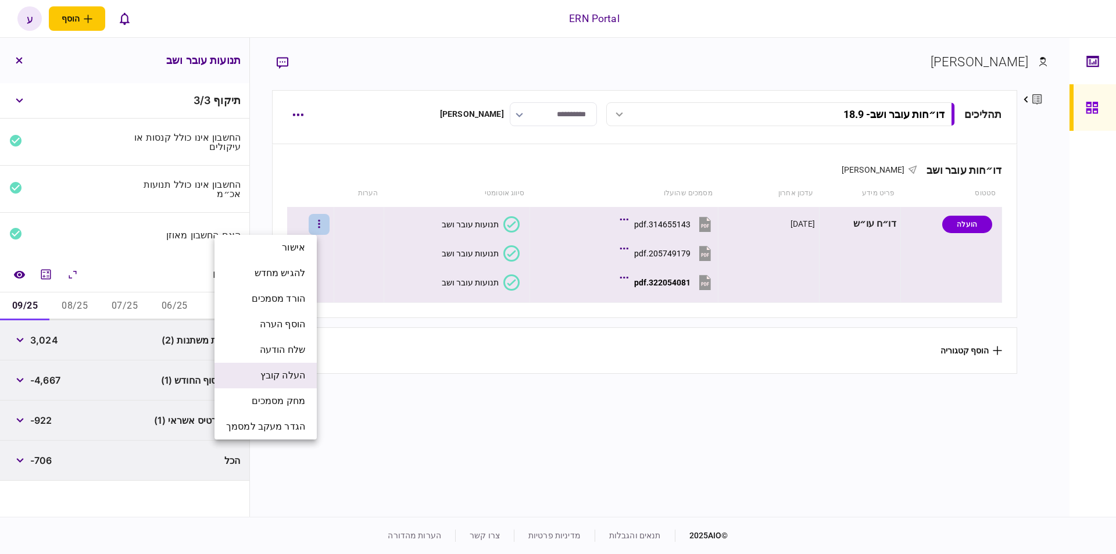
click at [281, 376] on span "העלה קובץ" at bounding box center [282, 375] width 45 height 14
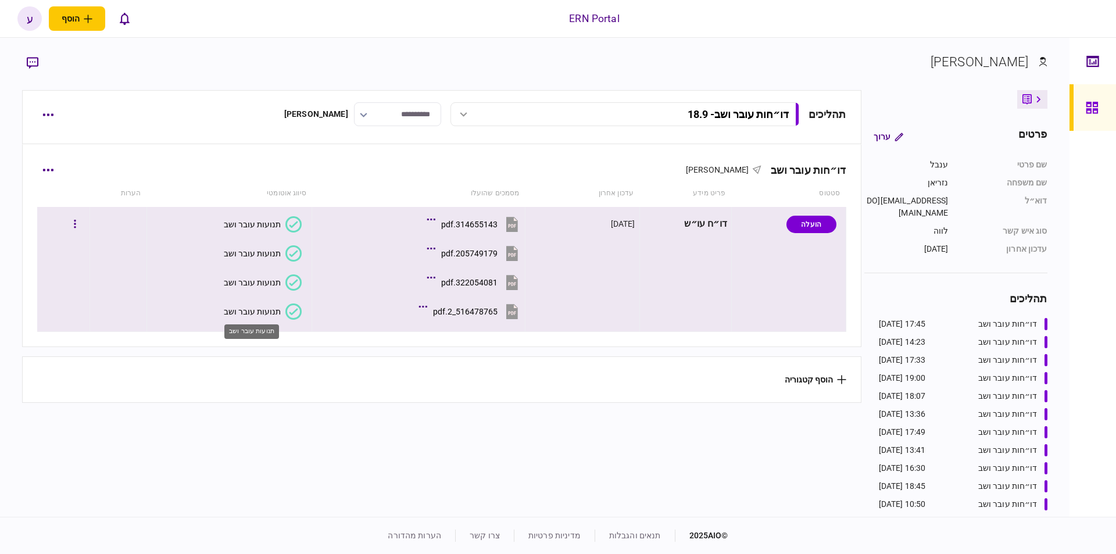
click at [245, 311] on div "תנועות עובר ושב" at bounding box center [252, 311] width 57 height 9
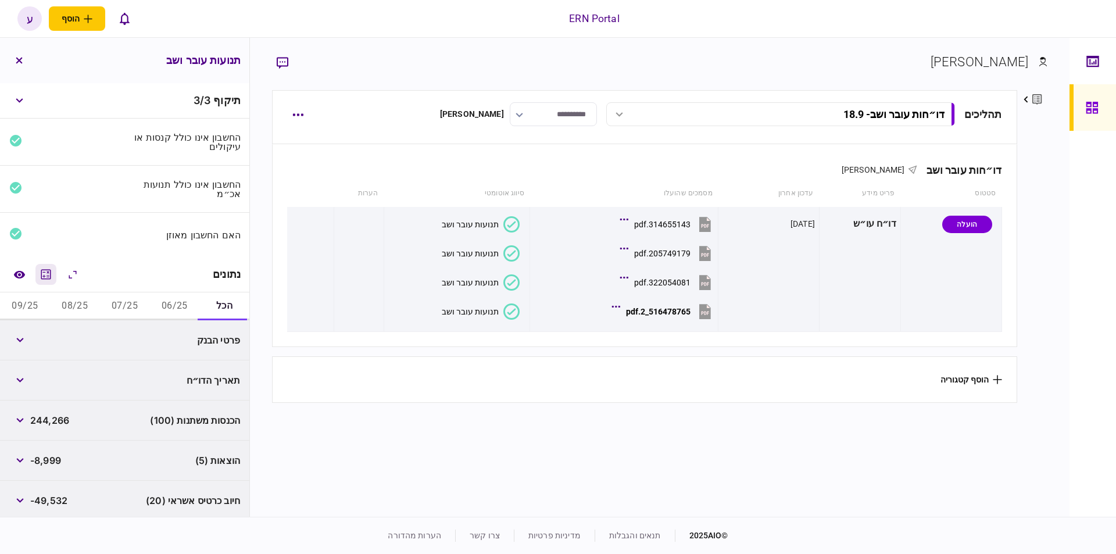
click at [42, 278] on icon "מחשבון" at bounding box center [46, 274] width 14 height 14
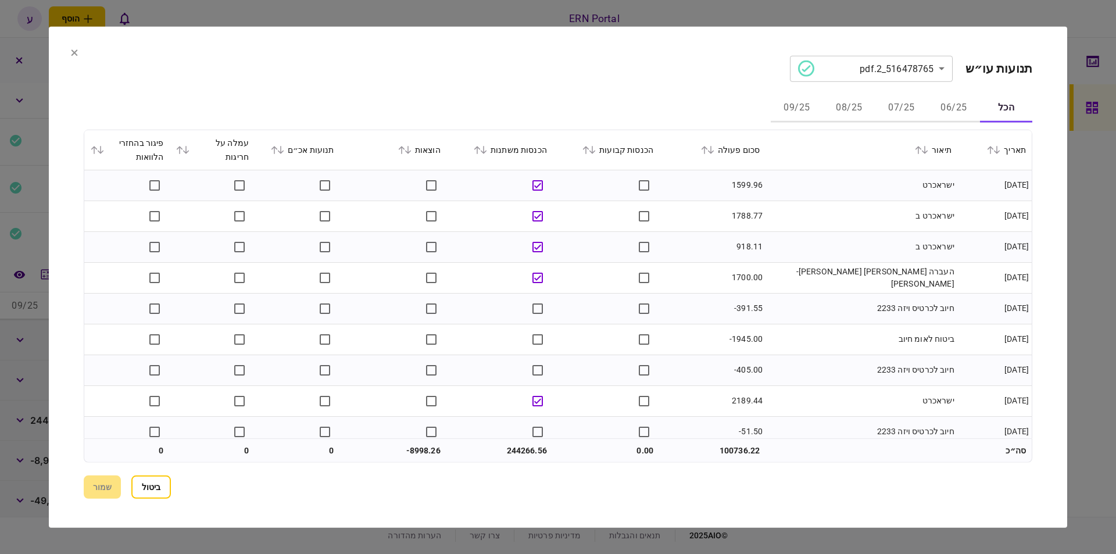
click at [953, 115] on button "06/25" at bounding box center [953, 108] width 52 height 28
click at [714, 152] on icon at bounding box center [710, 150] width 6 height 8
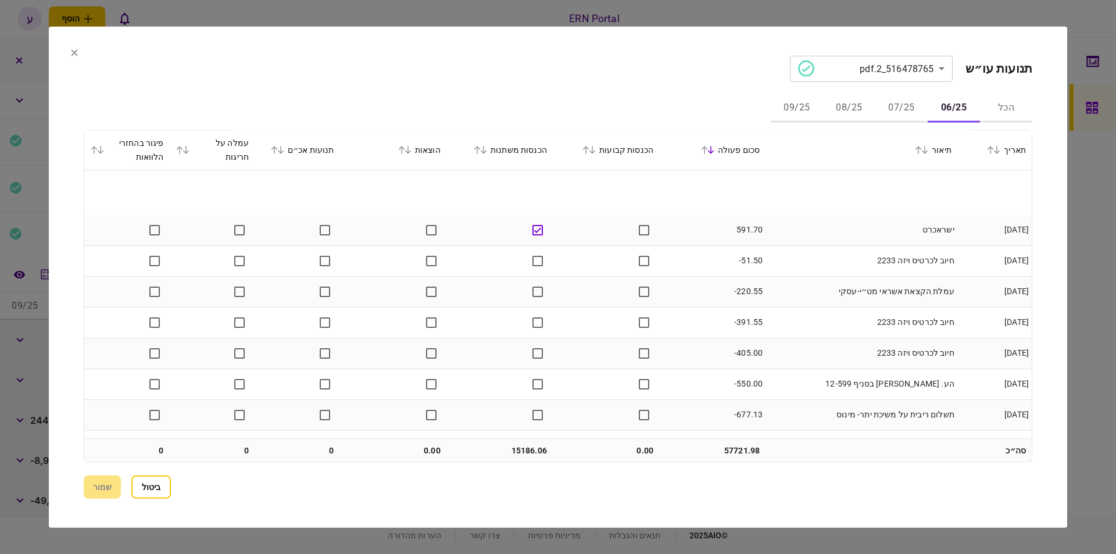
scroll to position [318, 0]
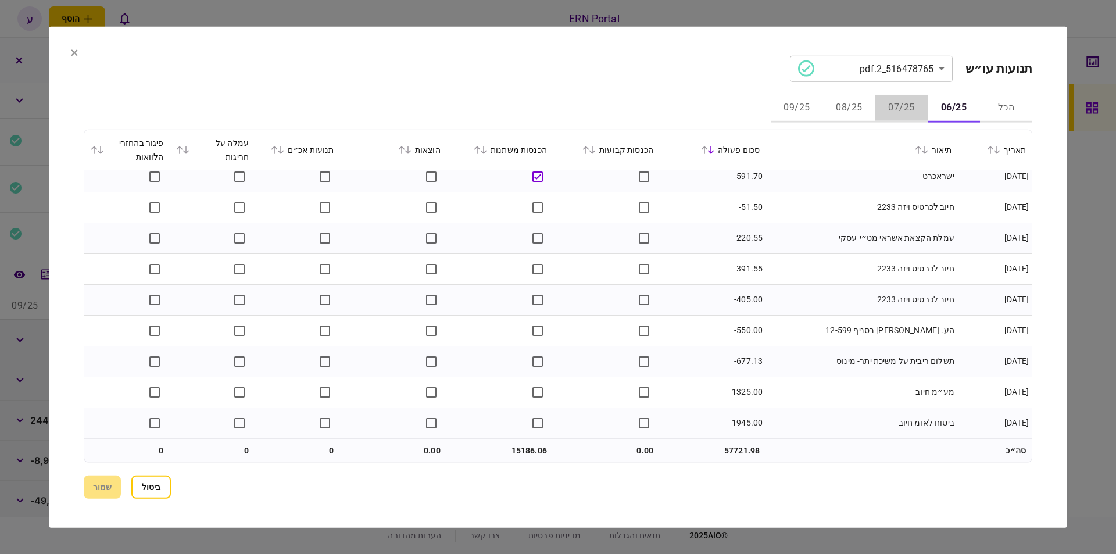
click at [899, 96] on button "07/25" at bounding box center [901, 108] width 52 height 28
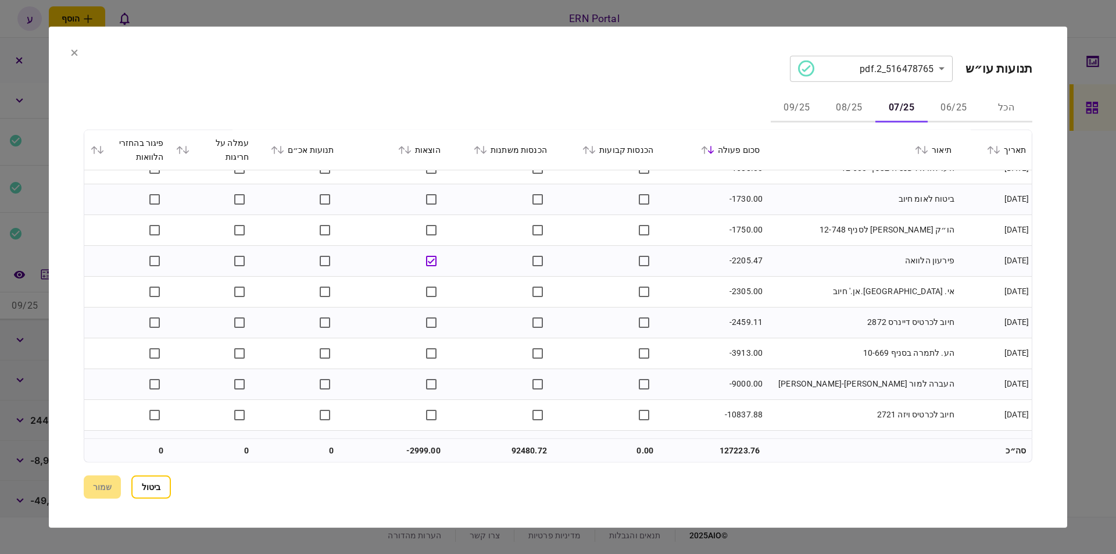
scroll to position [1489, 0]
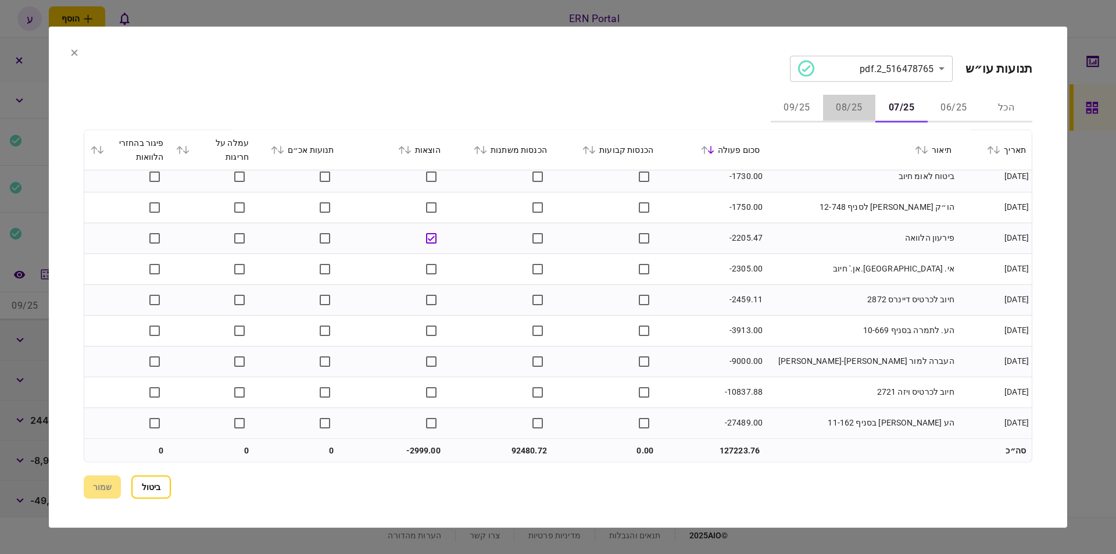
click at [830, 113] on button "08/25" at bounding box center [849, 108] width 52 height 28
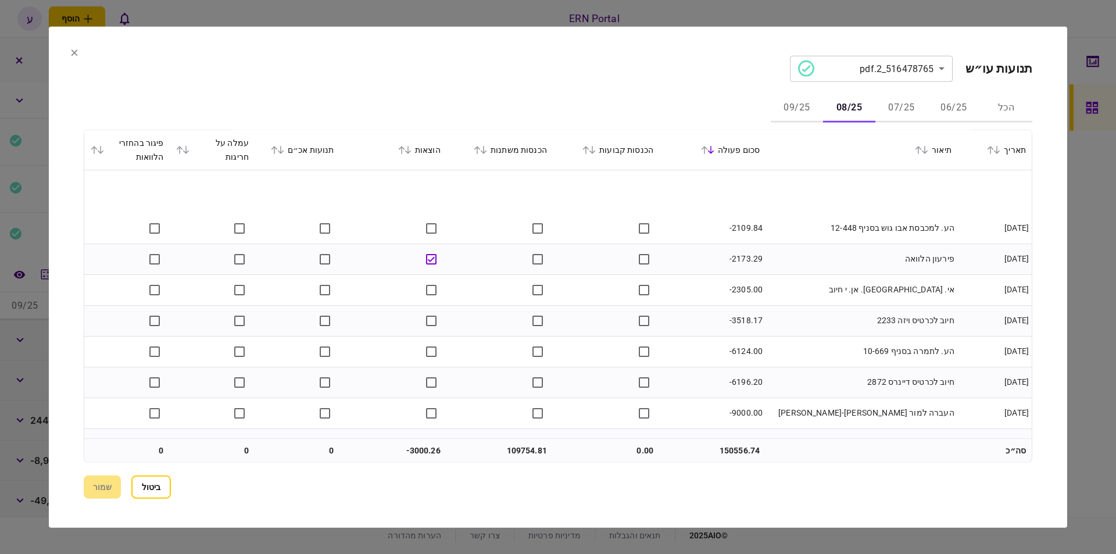
scroll to position [1766, 0]
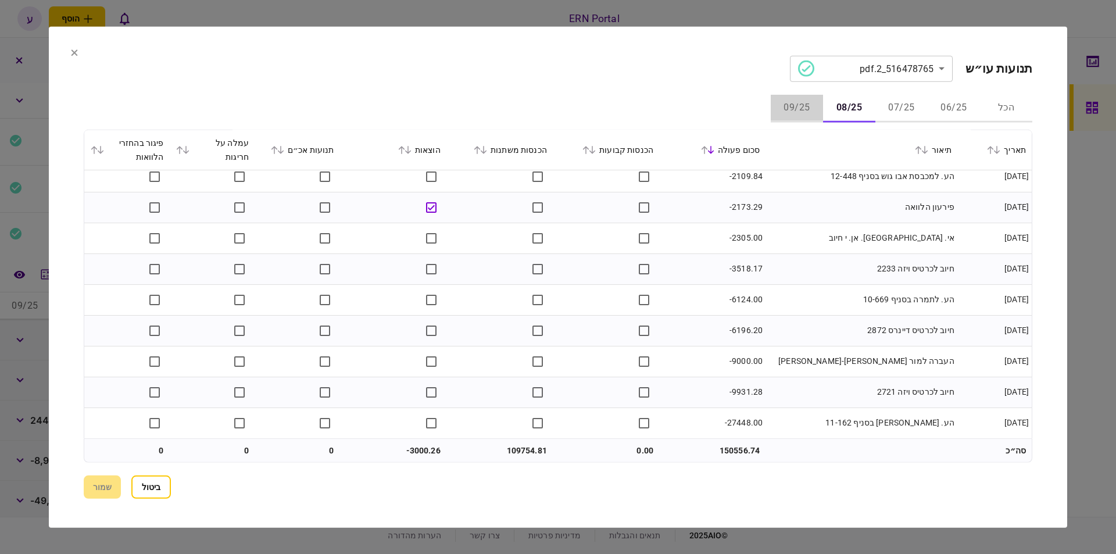
click at [778, 106] on button "09/25" at bounding box center [797, 108] width 52 height 28
click at [153, 490] on button "ביטול" at bounding box center [151, 486] width 40 height 23
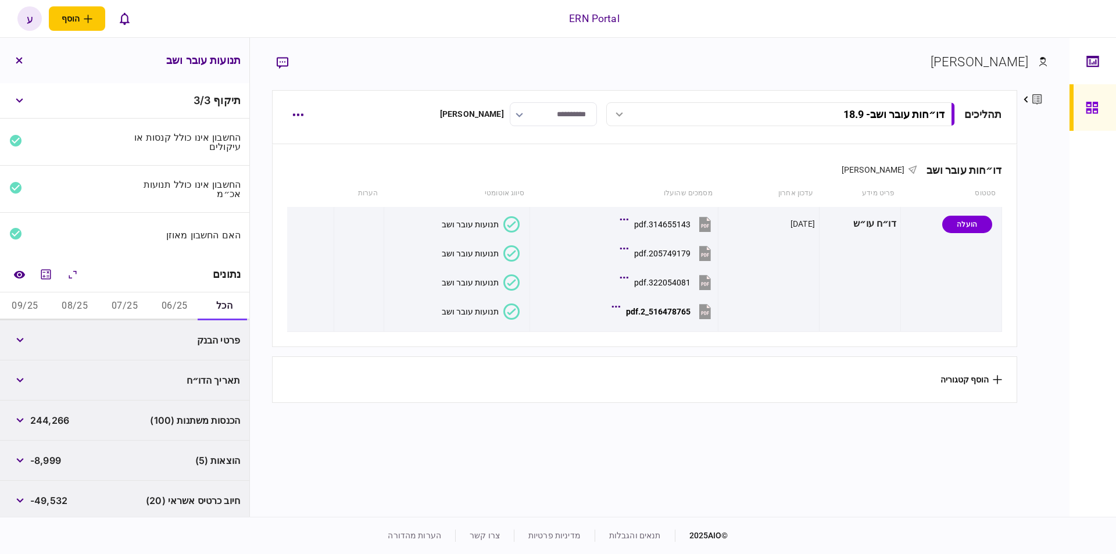
click at [175, 303] on button "06/25" at bounding box center [174, 306] width 50 height 28
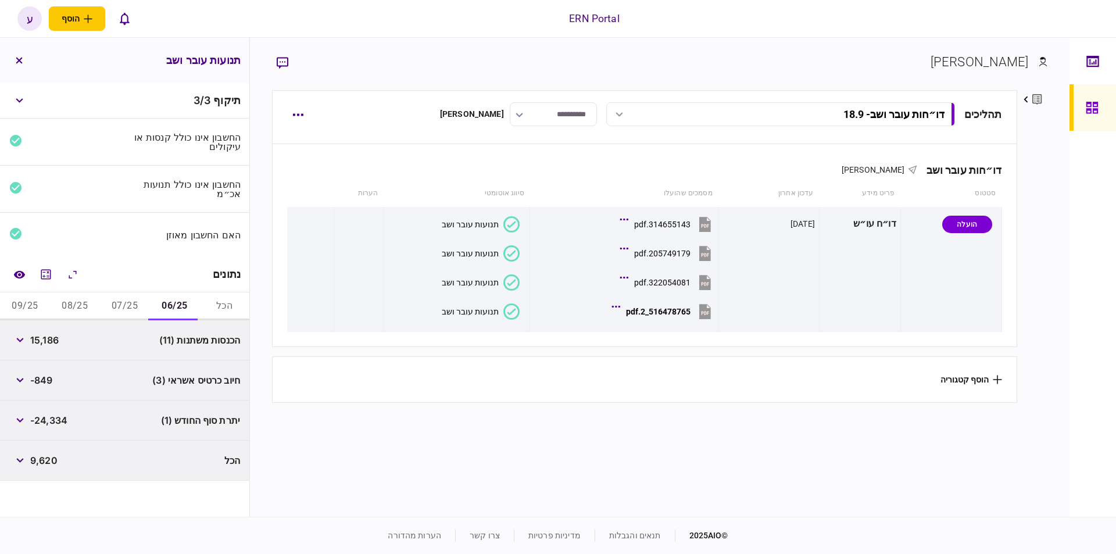
click at [45, 335] on span "15,186" at bounding box center [44, 340] width 28 height 14
copy span "15,186"
click at [30, 415] on button "button" at bounding box center [19, 420] width 21 height 21
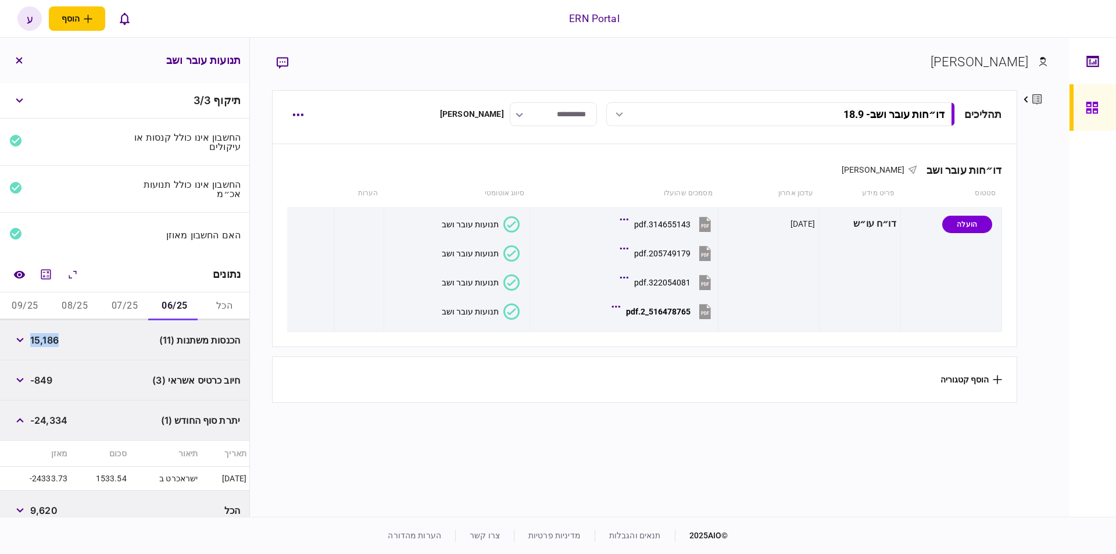
click at [42, 416] on span "-24,334" at bounding box center [48, 420] width 37 height 14
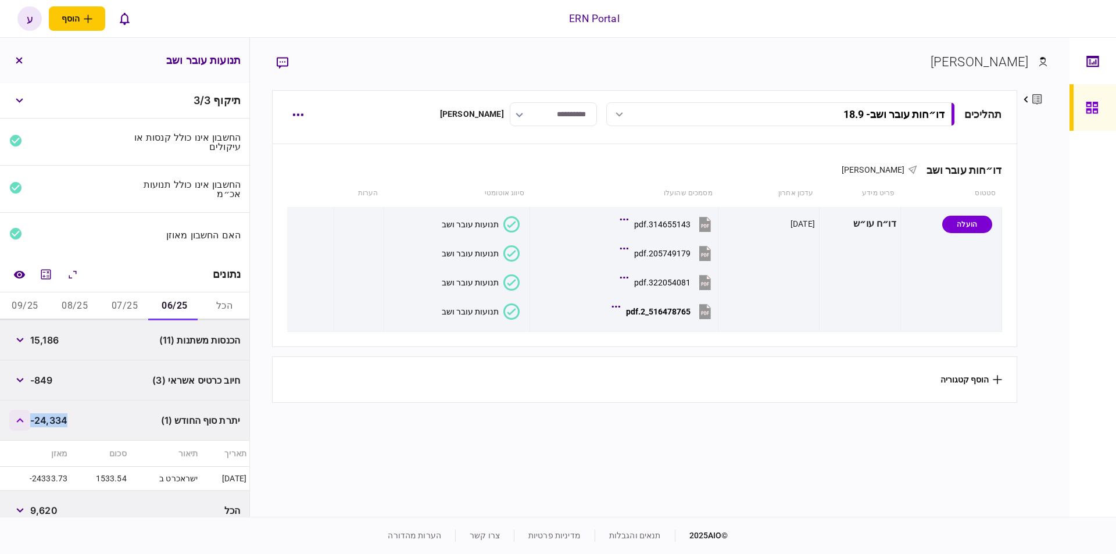
copy div "-24,334"
click at [116, 296] on button "07/25" at bounding box center [125, 306] width 50 height 28
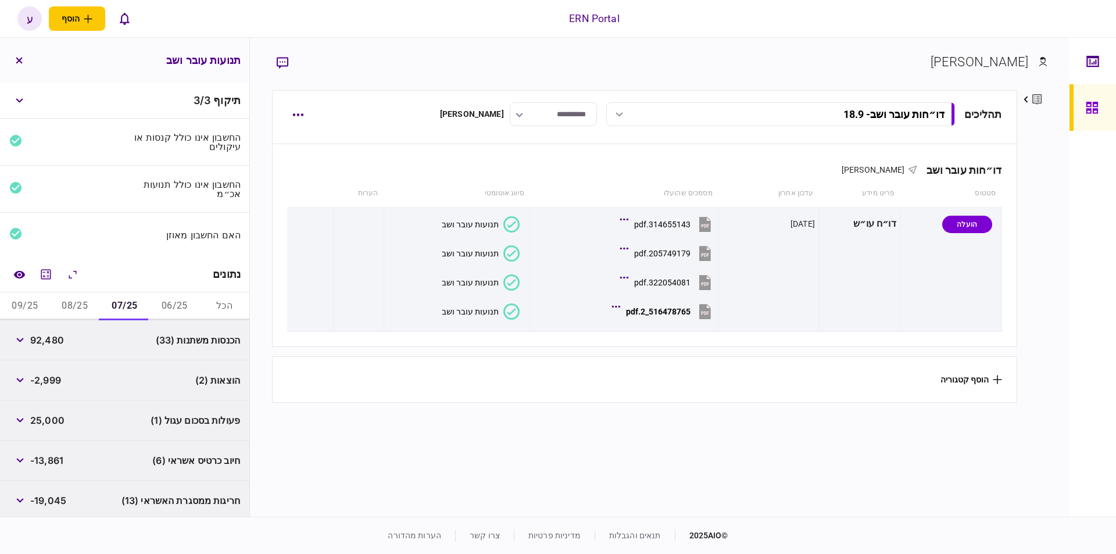
click at [67, 334] on div "הכנסות משתנות (33) 92,480" at bounding box center [124, 340] width 249 height 40
click at [66, 332] on div "הכנסות משתנות (33) 92,480" at bounding box center [124, 340] width 249 height 40
click at [60, 333] on span "92,480" at bounding box center [47, 340] width 34 height 14
copy span "92,480"
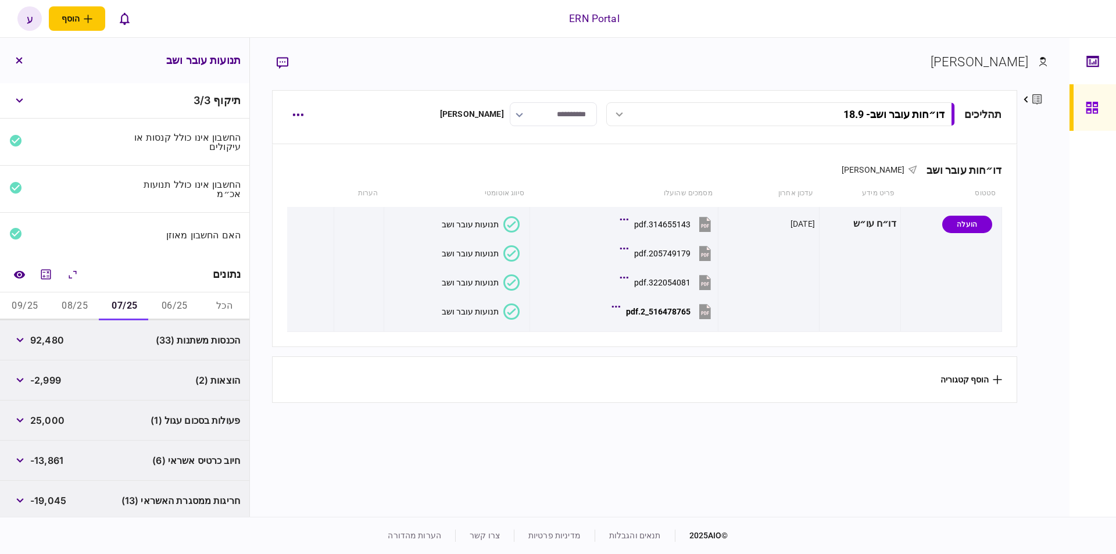
click at [60, 379] on span "-2,999" at bounding box center [45, 380] width 31 height 14
click at [56, 374] on span "-2,999" at bounding box center [45, 380] width 31 height 14
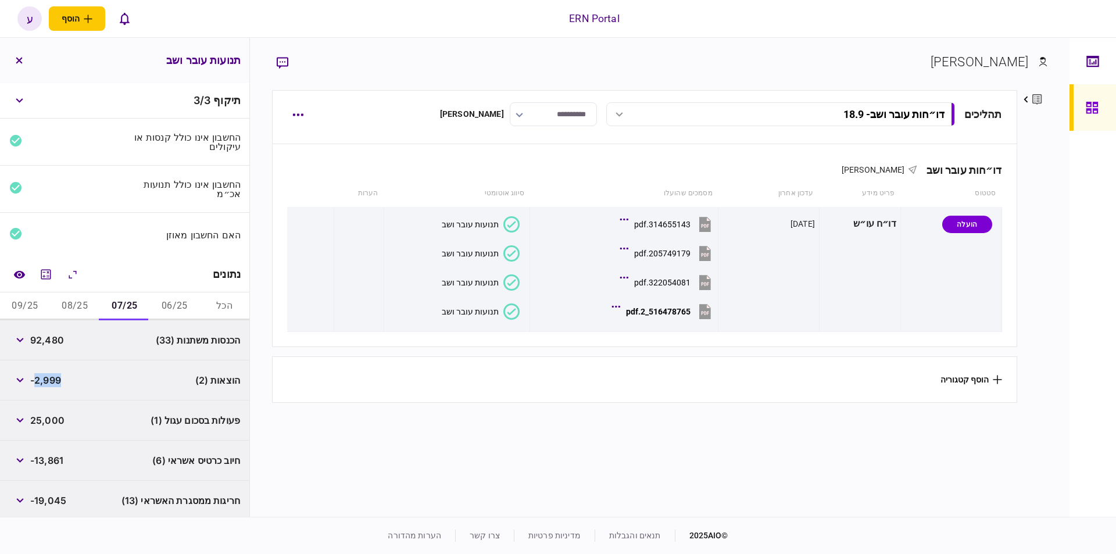
copy span "2,999"
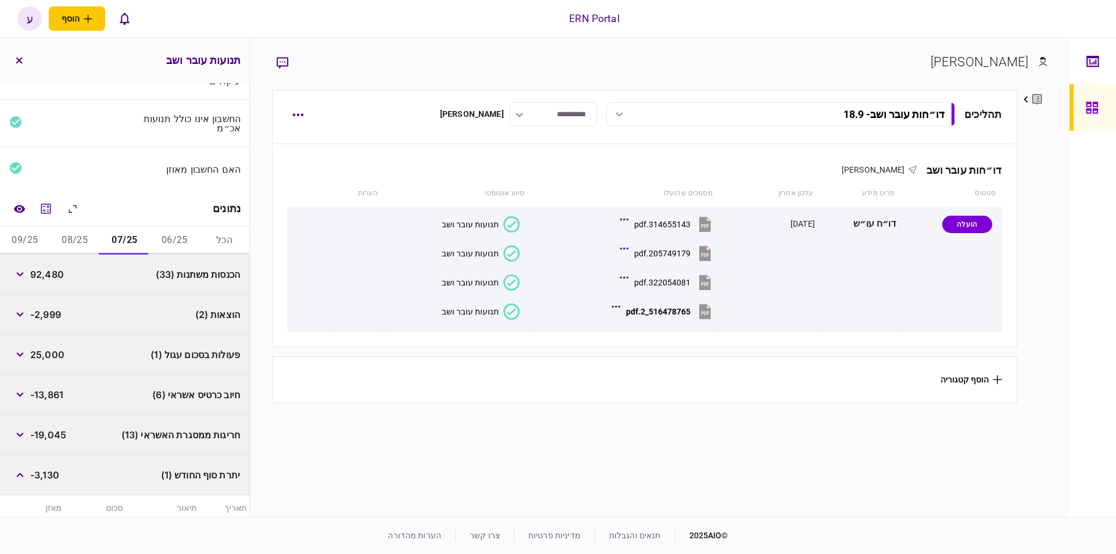
click at [44, 473] on span "-3,130" at bounding box center [44, 475] width 29 height 14
copy div "-3,130"
click at [23, 473] on icon "button" at bounding box center [19, 474] width 7 height 5
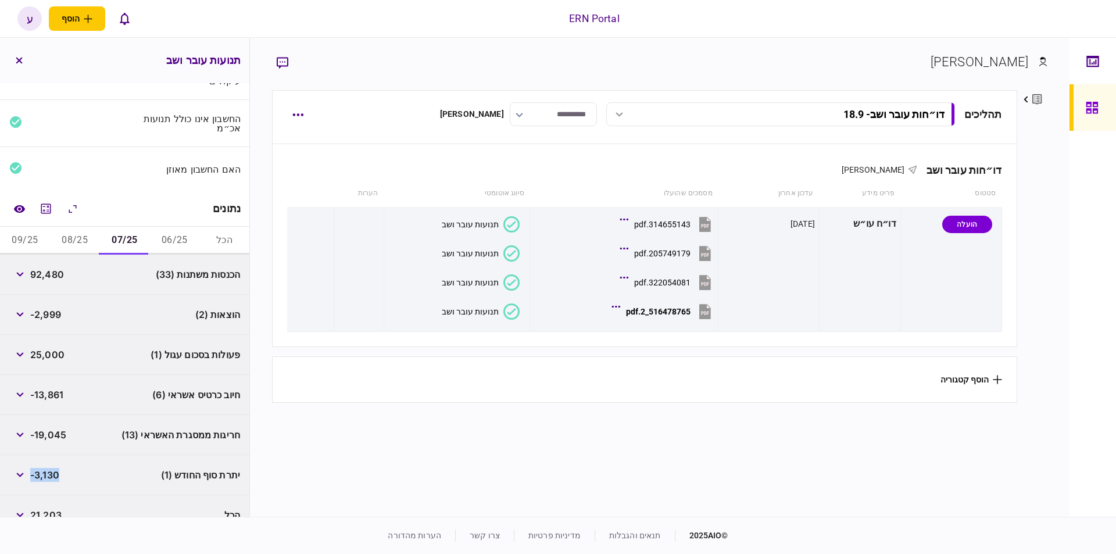
click at [81, 239] on button "08/25" at bounding box center [75, 241] width 50 height 28
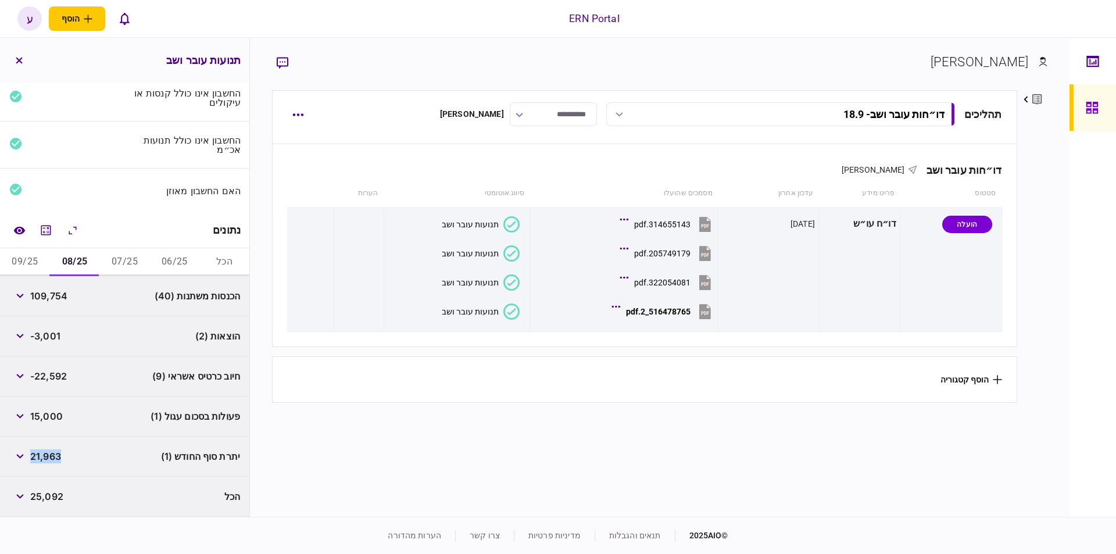
scroll to position [42, 0]
click at [71, 293] on div "הכנסות משתנות (40) 109,754" at bounding box center [124, 298] width 249 height 40
click at [57, 296] on span "109,754" at bounding box center [48, 298] width 37 height 14
copy span "109,754"
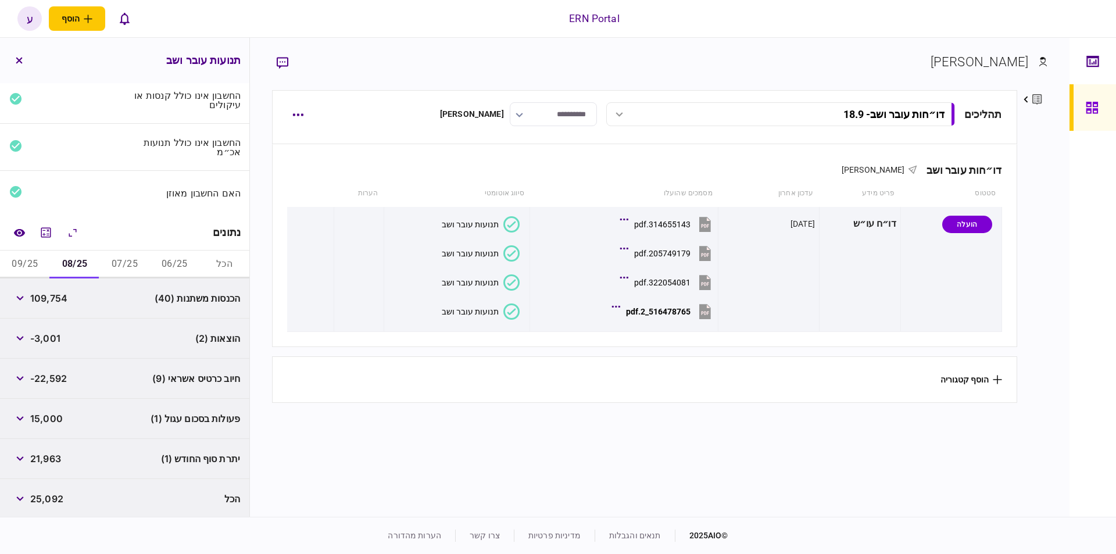
click at [52, 340] on span "-3,001" at bounding box center [45, 338] width 30 height 14
click at [51, 339] on span "-3,001" at bounding box center [45, 338] width 30 height 14
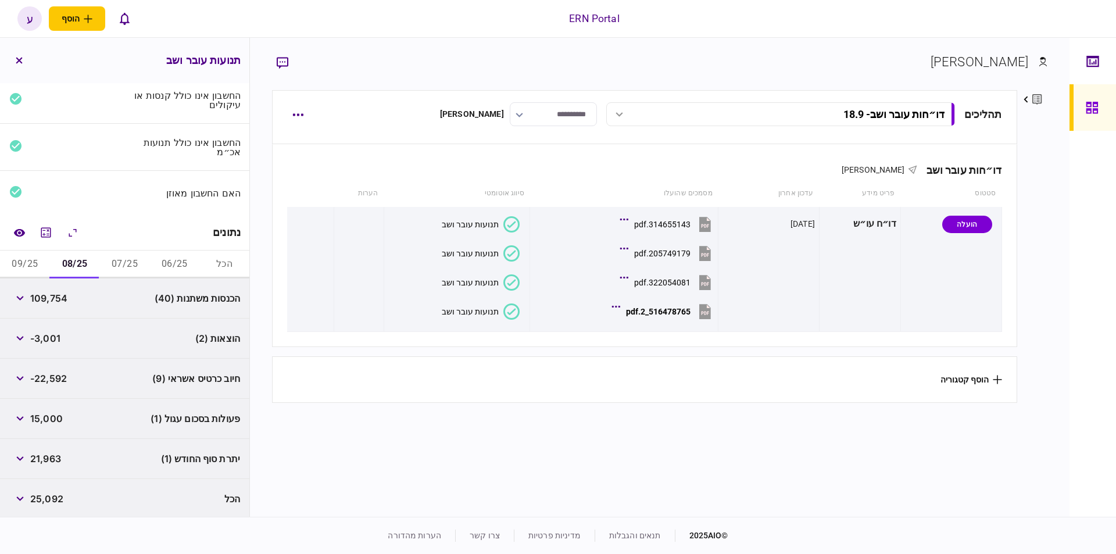
click at [48, 337] on span "-3,001" at bounding box center [45, 338] width 30 height 14
copy span "3,001"
click at [40, 454] on span "21,963" at bounding box center [45, 459] width 31 height 14
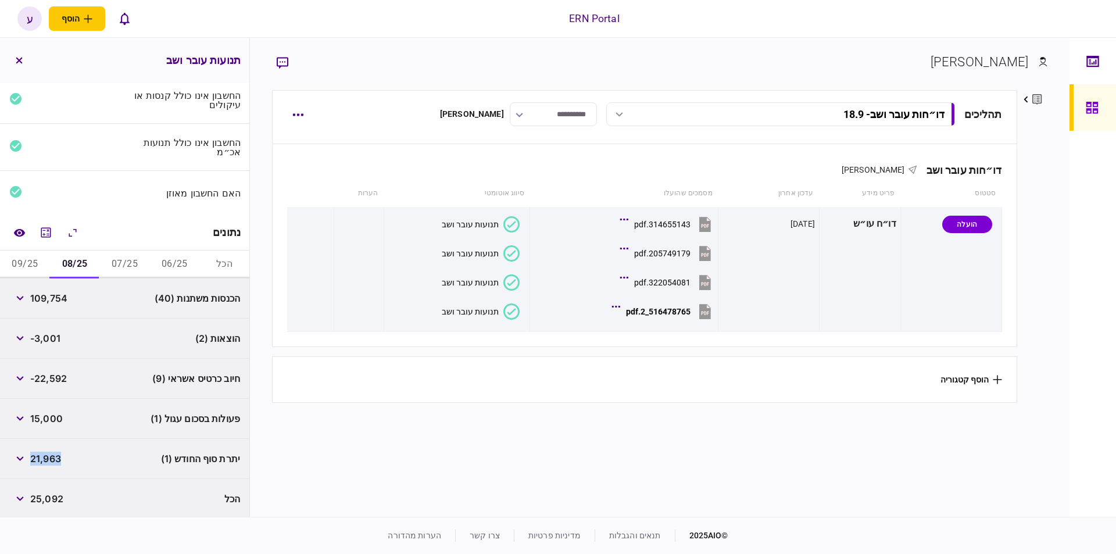
copy span "21,963"
click at [45, 268] on button "09/25" at bounding box center [25, 264] width 50 height 28
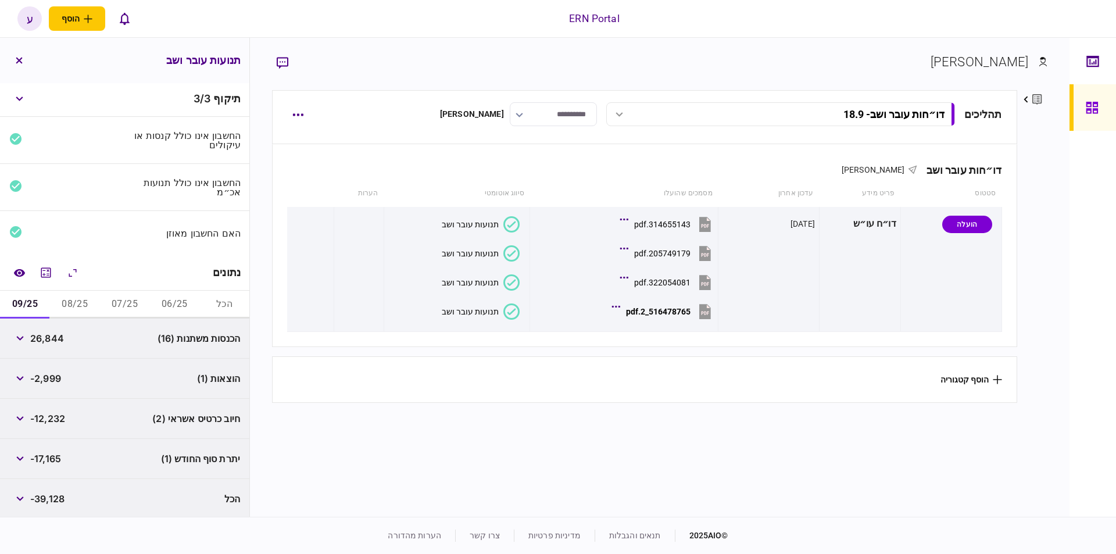
click at [55, 338] on span "26,844" at bounding box center [47, 338] width 34 height 14
copy span "26,844"
click at [46, 383] on div "-2,999" at bounding box center [35, 378] width 52 height 21
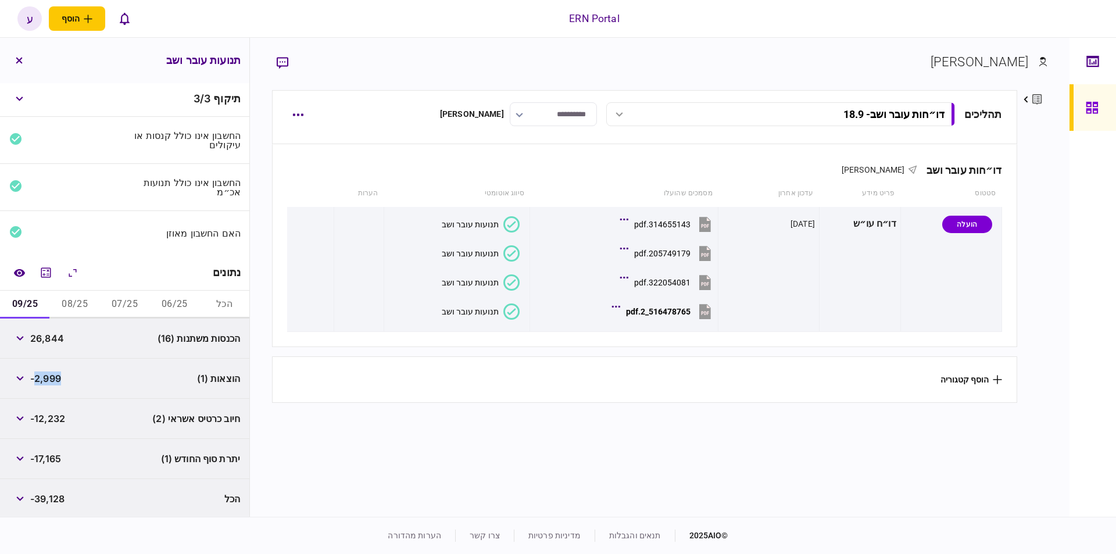
click at [46, 375] on span "-2,999" at bounding box center [45, 378] width 31 height 14
click at [55, 458] on span "-17,165" at bounding box center [45, 459] width 31 height 14
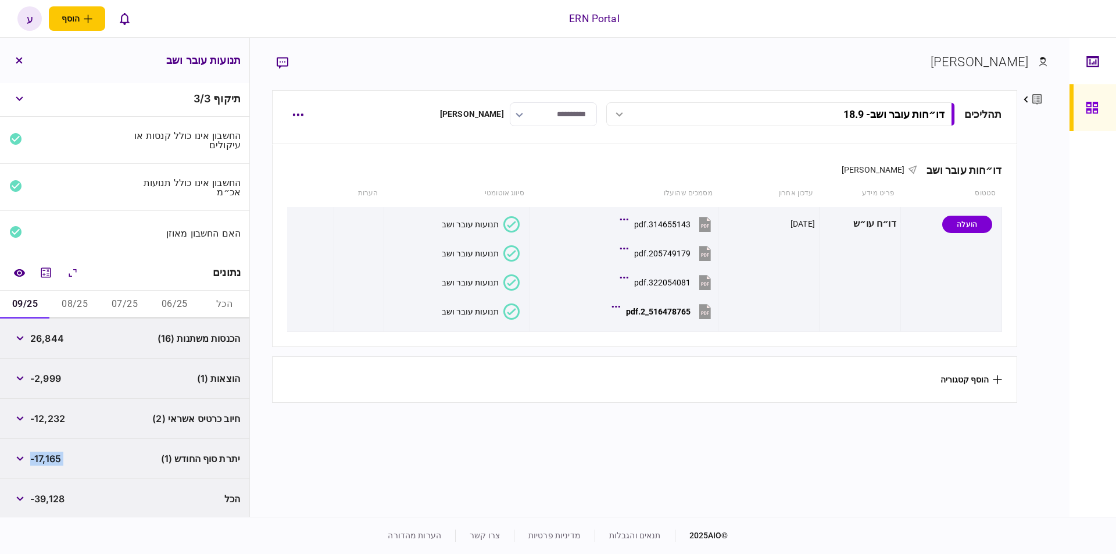
copy div "-17,165"
click at [77, 300] on button "08/25" at bounding box center [75, 305] width 50 height 28
